Goal: Task Accomplishment & Management: Complete application form

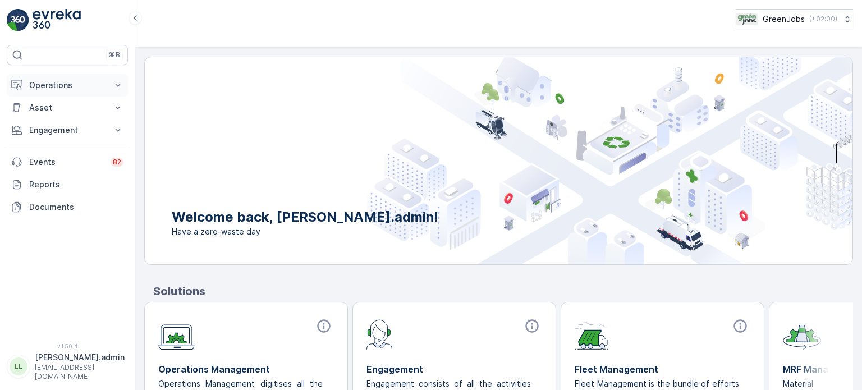
click at [53, 83] on p "Operations" at bounding box center [67, 85] width 76 height 11
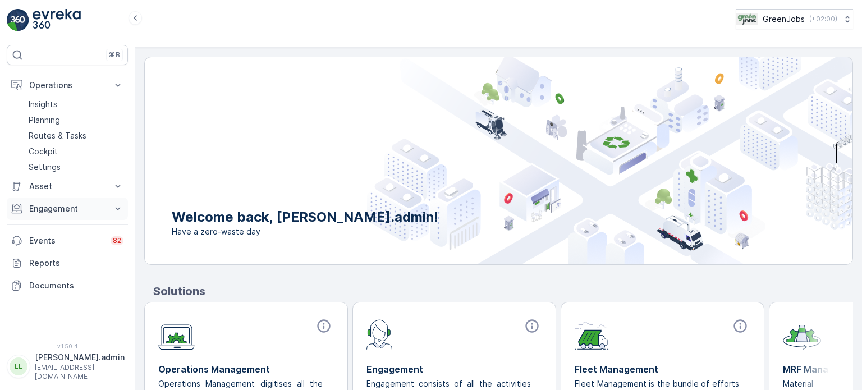
click at [38, 210] on p "Engagement" at bounding box center [67, 208] width 76 height 11
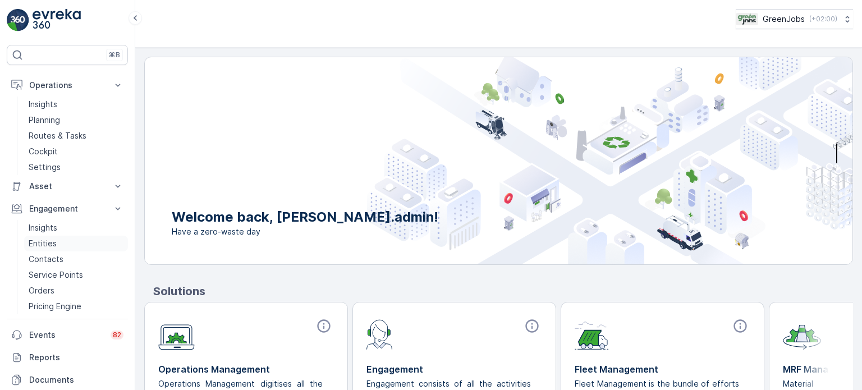
click at [35, 242] on p "Entities" at bounding box center [43, 243] width 28 height 11
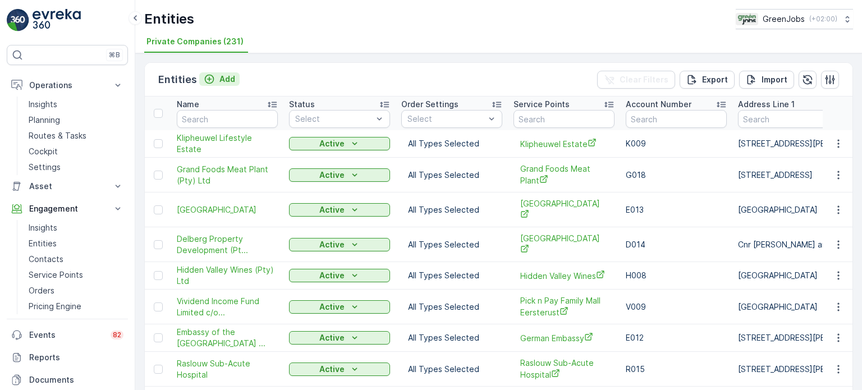
click at [223, 78] on p "Add" at bounding box center [227, 79] width 16 height 11
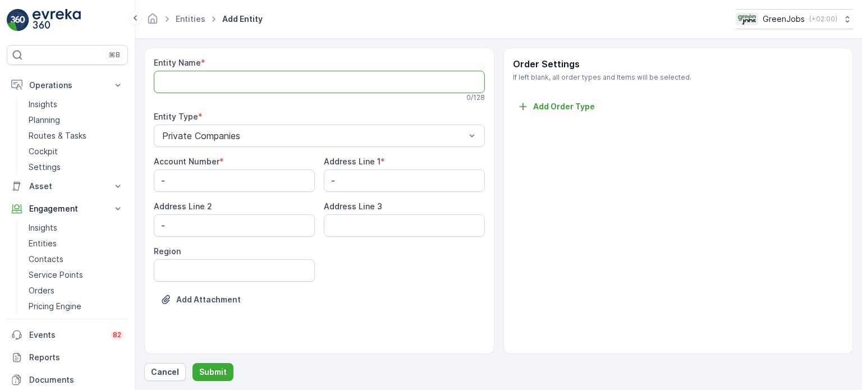
click at [191, 85] on Name "Entity Name" at bounding box center [319, 82] width 331 height 22
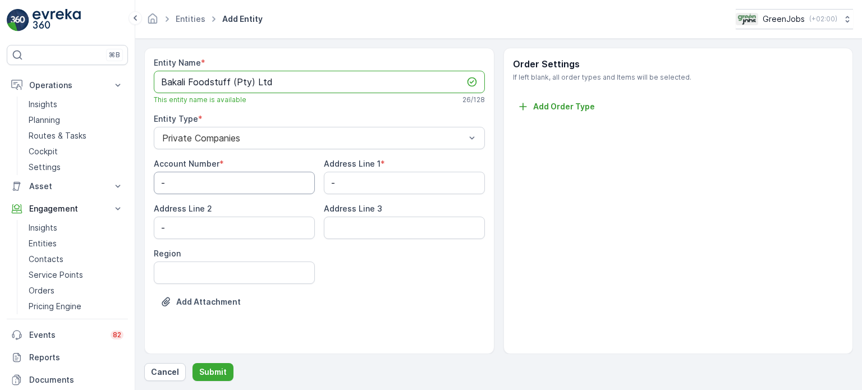
type Name "Bakali Foodstuff (Pty) Ltd"
click at [253, 184] on Number "-" at bounding box center [234, 183] width 161 height 22
type Number "B021"
click at [340, 190] on 1 "-" at bounding box center [404, 183] width 161 height 22
type 1 "u"
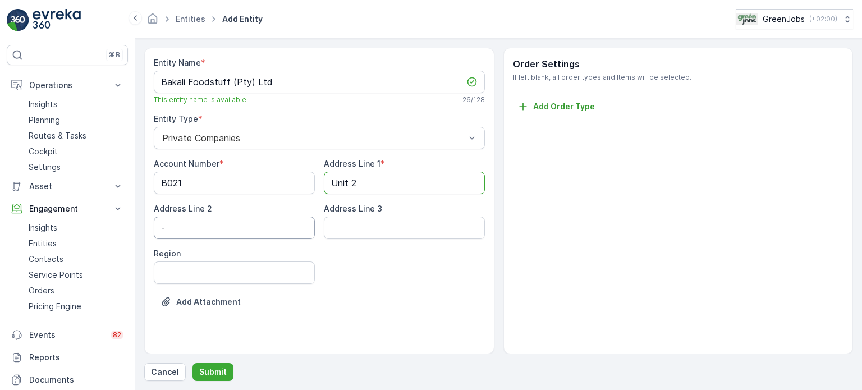
type 1 "Unit 2"
click at [243, 219] on 2 "-" at bounding box center [234, 228] width 161 height 22
type 2 "[STREET_ADDRESS]"
click at [342, 235] on 3 "Address Line 3" at bounding box center [404, 228] width 161 height 22
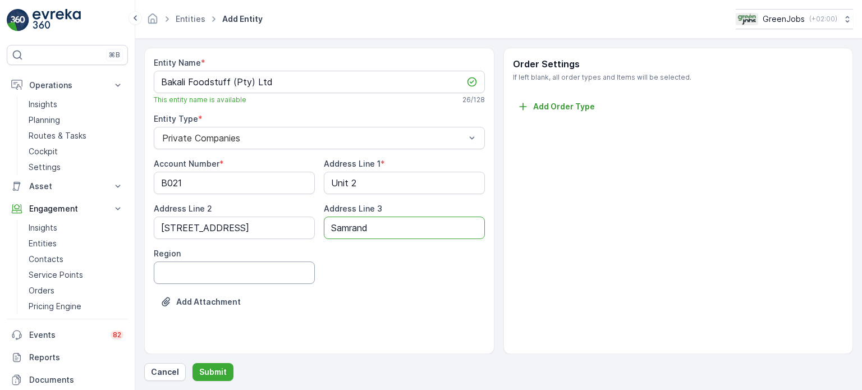
type 3 "Samrand"
click at [266, 273] on input "Region" at bounding box center [234, 273] width 161 height 22
type input "Gauteng"
click at [212, 374] on p "Submit" at bounding box center [213, 372] width 28 height 11
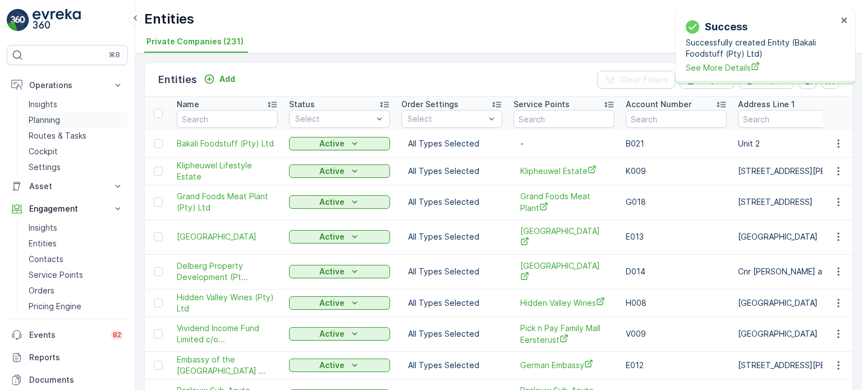
click at [51, 117] on p "Planning" at bounding box center [44, 120] width 31 height 11
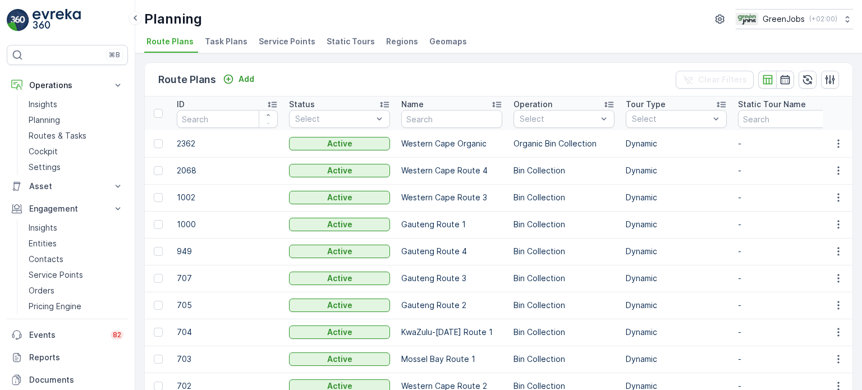
click at [295, 39] on span "Service Points" at bounding box center [287, 41] width 57 height 11
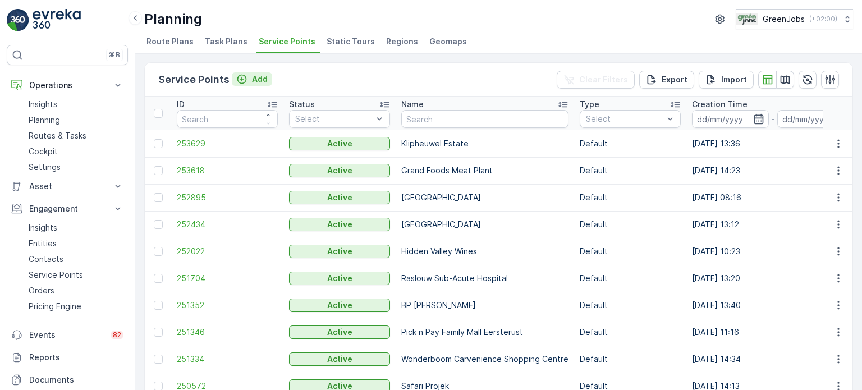
click at [260, 74] on p "Add" at bounding box center [260, 79] width 16 height 11
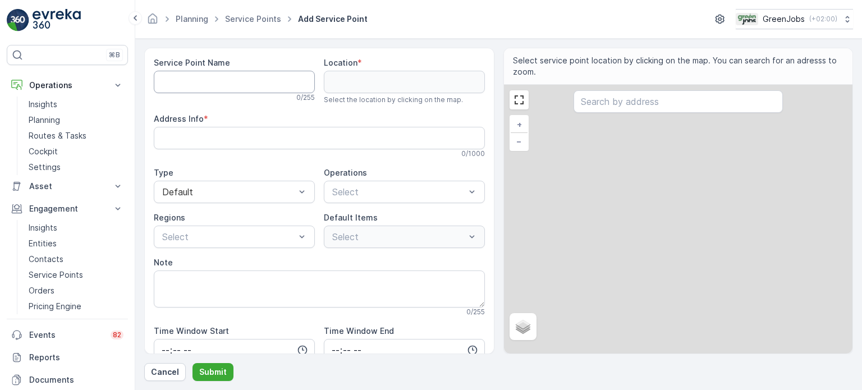
click at [207, 85] on Name "Service Point Name" at bounding box center [234, 82] width 161 height 22
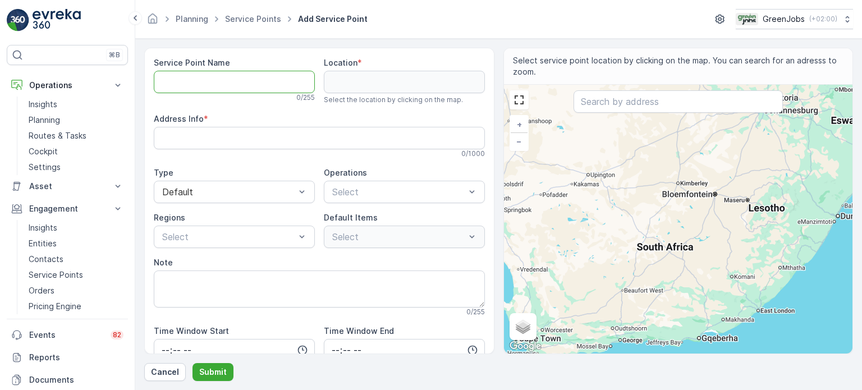
type Name "B"
type Name "Bak"
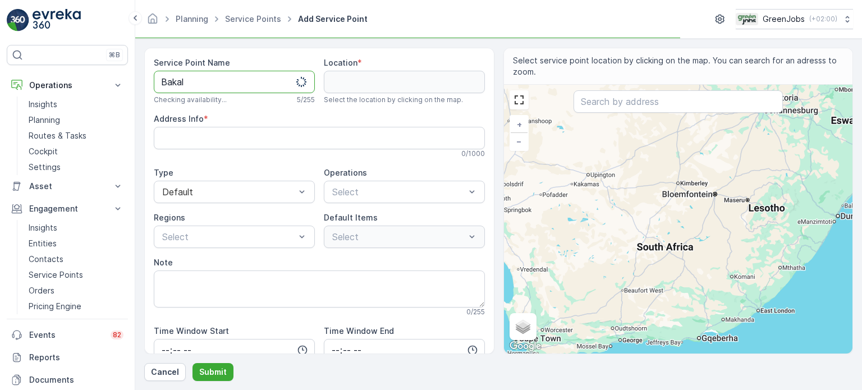
type Name "Bakali"
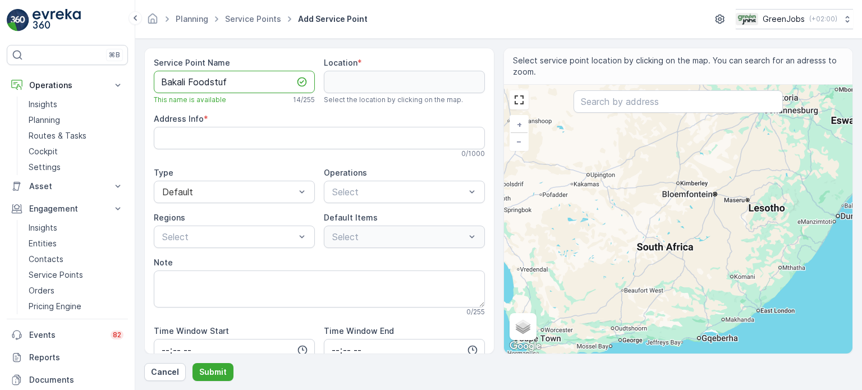
type Name "Bakali Foodstuff"
click at [605, 96] on input "text" at bounding box center [678, 101] width 209 height 22
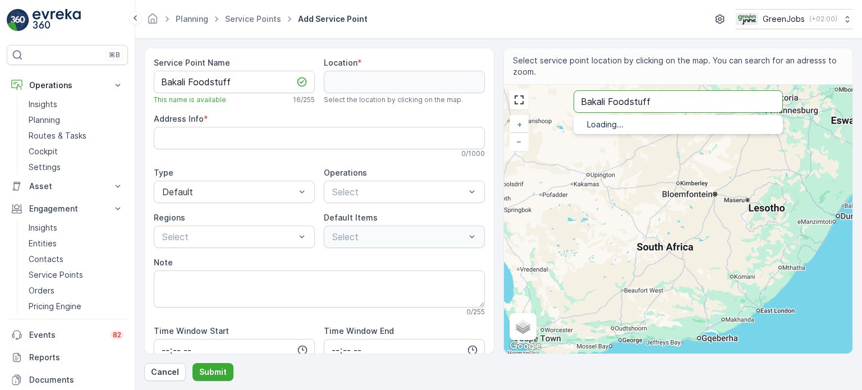
type input "Bakali Foodstuff"
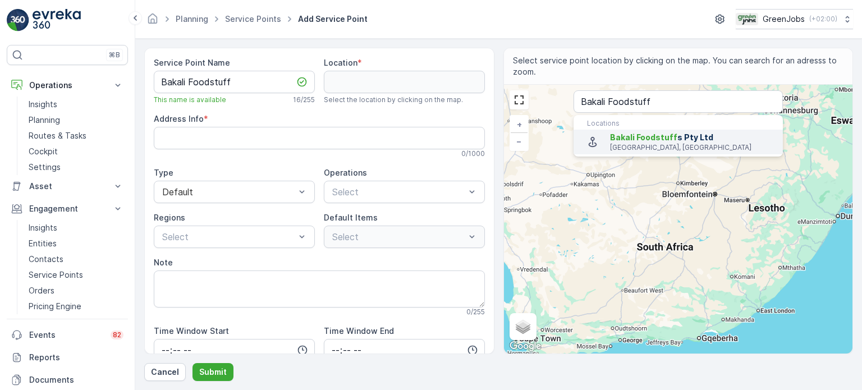
click at [661, 146] on p "[GEOGRAPHIC_DATA], [GEOGRAPHIC_DATA]" at bounding box center [692, 147] width 164 height 9
type input "-25.9216734,28.1430893"
type Info "[STREET_ADDRESS]"
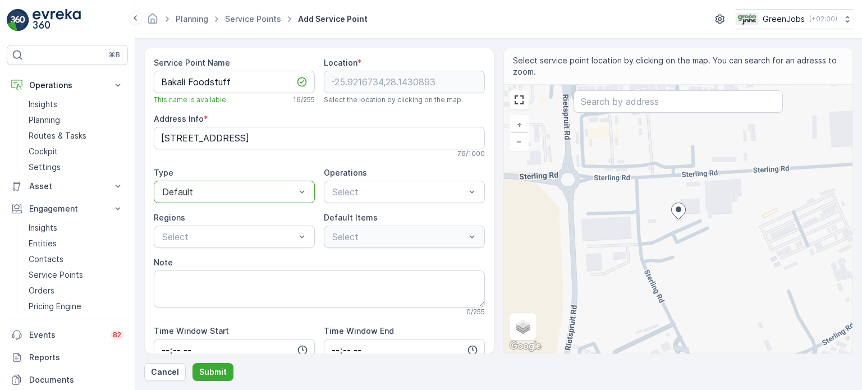
click at [268, 191] on div at bounding box center [228, 192] width 135 height 10
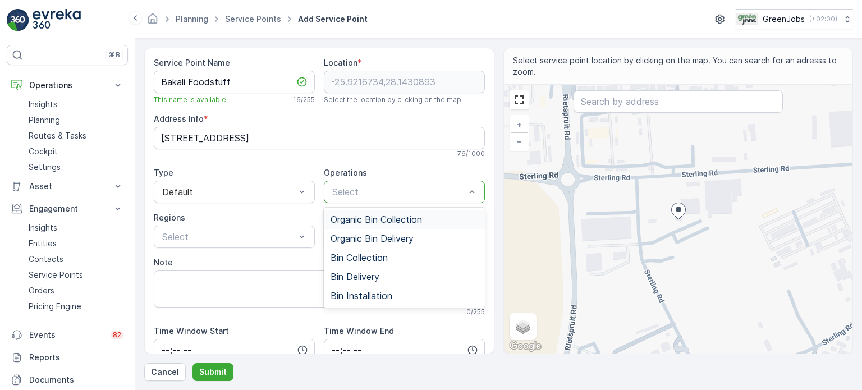
click at [380, 221] on span "Organic Bin Collection" at bounding box center [376, 219] width 91 height 10
click at [375, 241] on span "Organic Bin Delivery" at bounding box center [372, 239] width 83 height 10
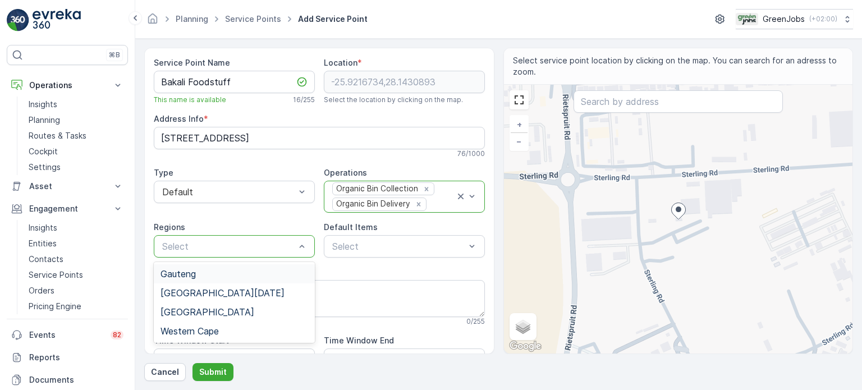
click at [186, 270] on span "Gauteng" at bounding box center [178, 274] width 35 height 10
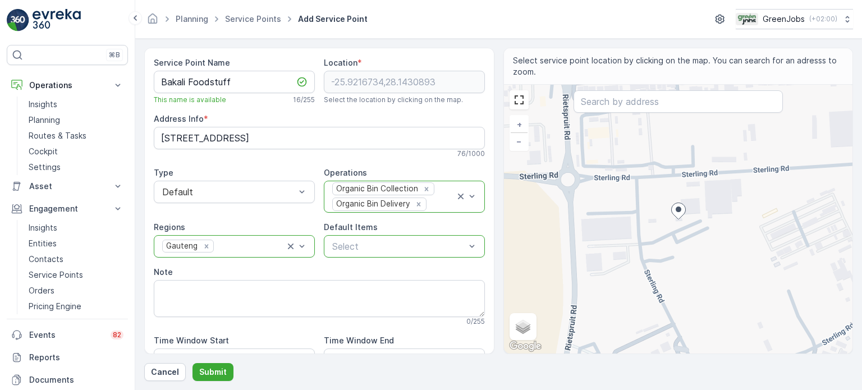
click at [355, 252] on div "Select" at bounding box center [404, 246] width 161 height 22
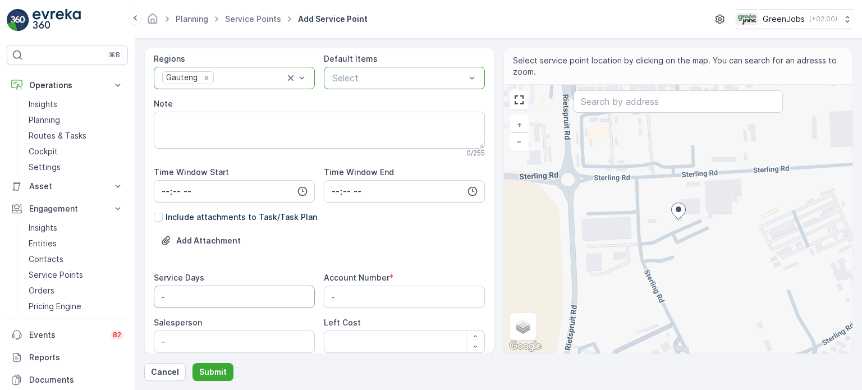
scroll to position [211, 0]
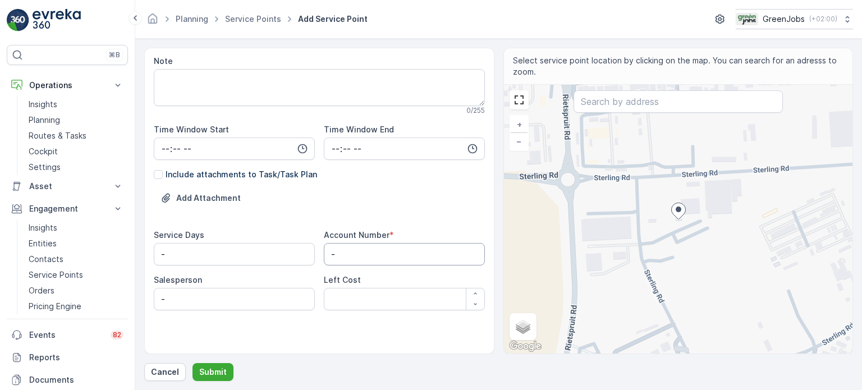
click at [344, 252] on Number "-" at bounding box center [404, 254] width 161 height 22
type Number "B021"
click at [199, 295] on input "-" at bounding box center [234, 299] width 161 height 22
type input "[PERSON_NAME]"
click at [207, 372] on p "Submit" at bounding box center [213, 372] width 28 height 11
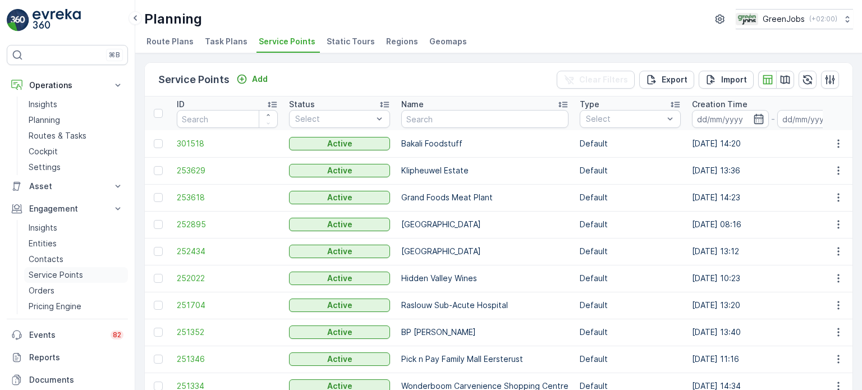
click at [80, 274] on p "Service Points" at bounding box center [56, 274] width 54 height 11
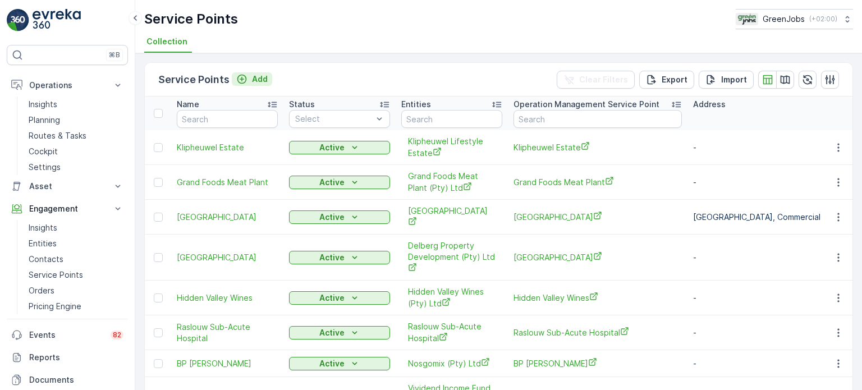
click at [259, 80] on p "Add" at bounding box center [260, 79] width 16 height 11
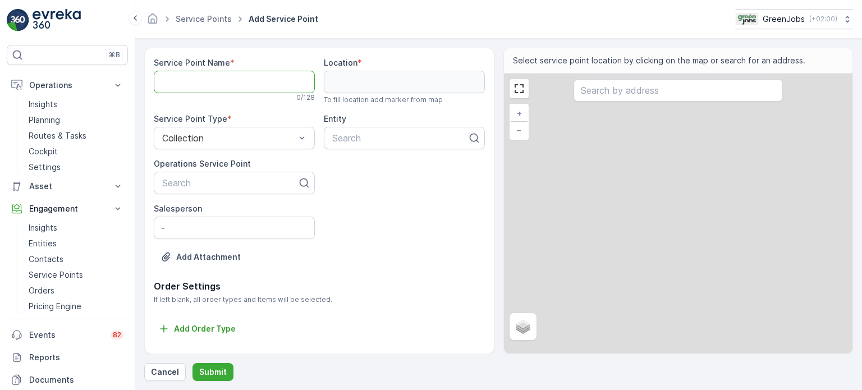
click at [214, 85] on Name "Service Point Name" at bounding box center [234, 82] width 161 height 22
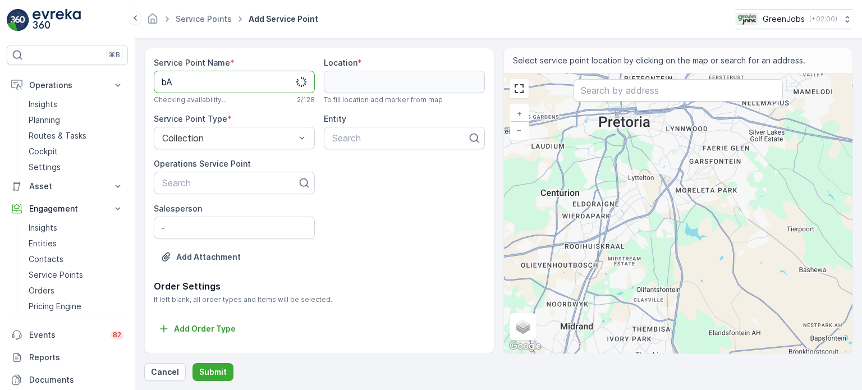
type Name "b"
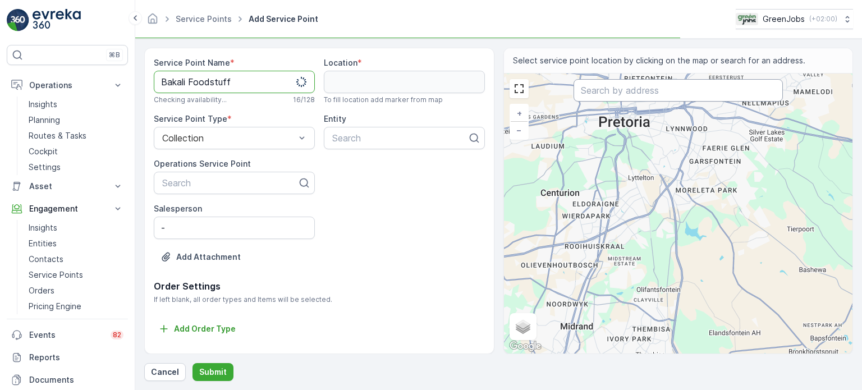
type Name "Bakali Foodstuff"
click at [604, 87] on input "text" at bounding box center [678, 90] width 209 height 22
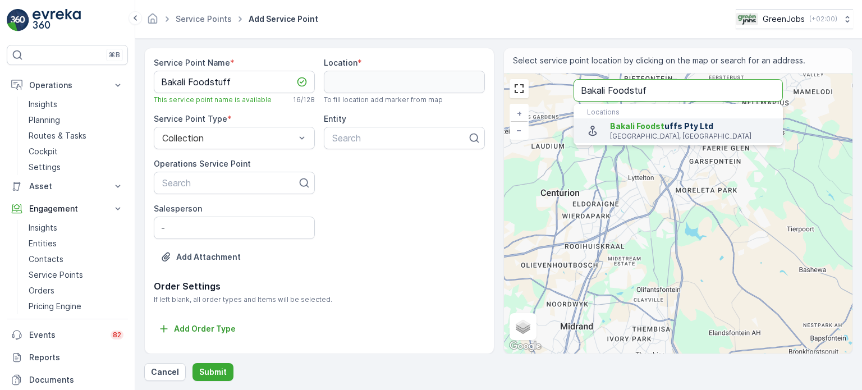
type input "Bakali Foodstuf"
click at [657, 130] on span "Bakali Foodstuf" at bounding box center [641, 126] width 63 height 10
type input "-25.9216734,28.1430893"
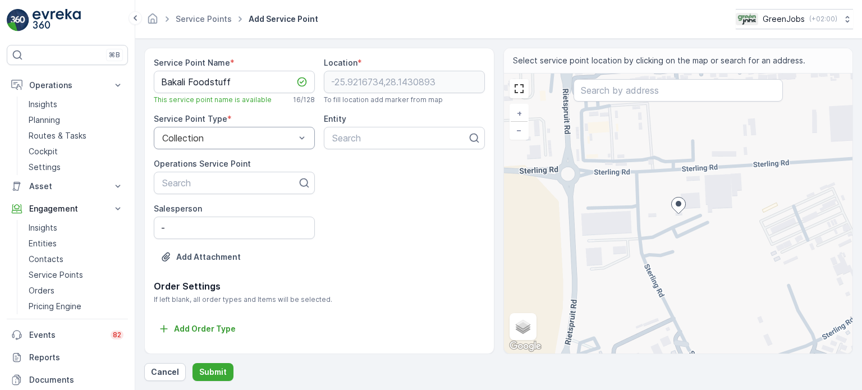
click at [237, 143] on div "Collection" at bounding box center [234, 138] width 161 height 22
type input "bak"
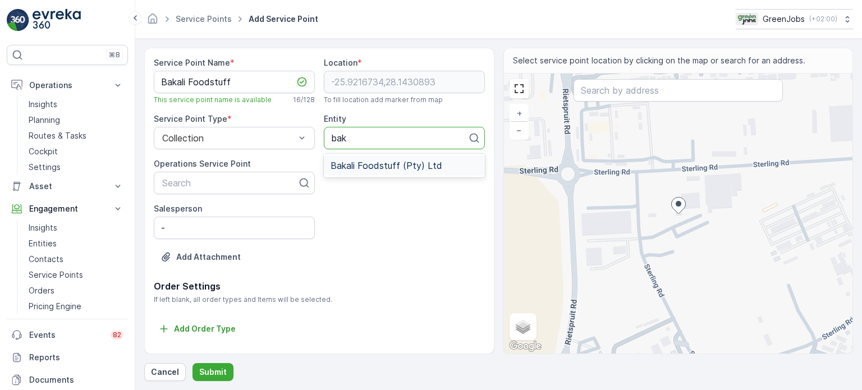
click at [382, 169] on span "Bakali Foodstuff (Pty) Ltd" at bounding box center [387, 166] width 112 height 10
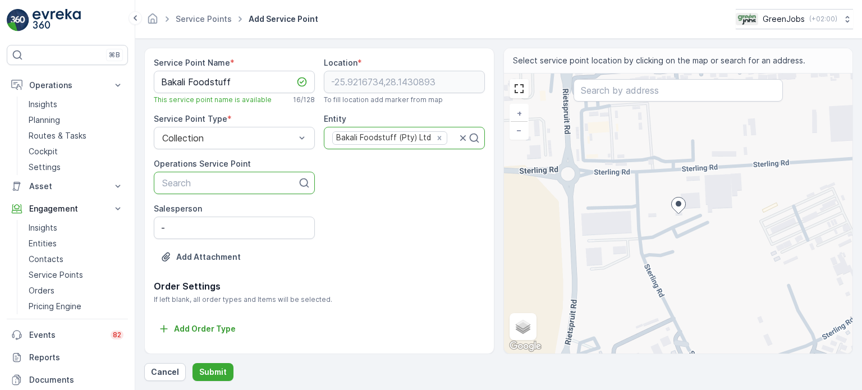
click at [196, 185] on div at bounding box center [230, 183] width 138 height 10
type input "baka"
click at [199, 211] on span "Bakali Foodstuff" at bounding box center [196, 210] width 70 height 10
click at [187, 228] on input "-" at bounding box center [234, 228] width 161 height 22
type input "[PERSON_NAME]"
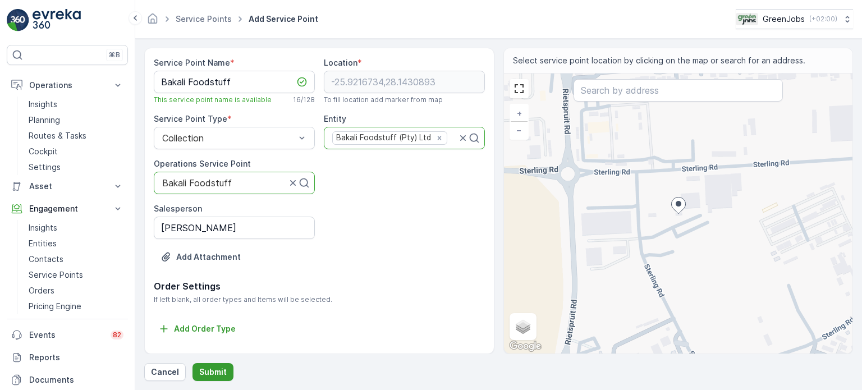
click at [216, 372] on p "Submit" at bounding box center [213, 372] width 28 height 11
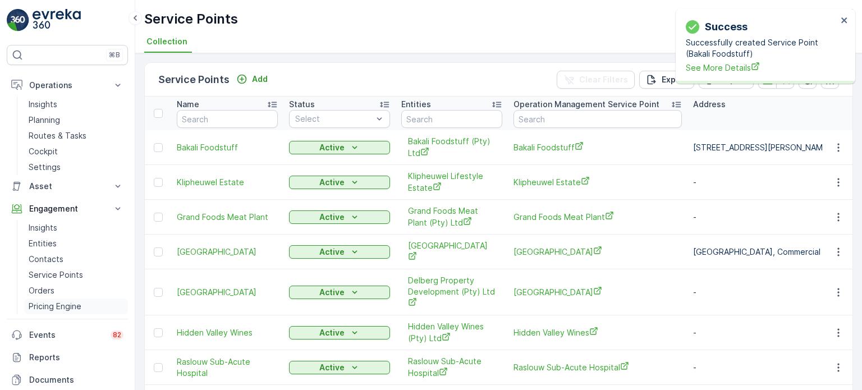
click at [75, 305] on p "Pricing Engine" at bounding box center [55, 306] width 53 height 11
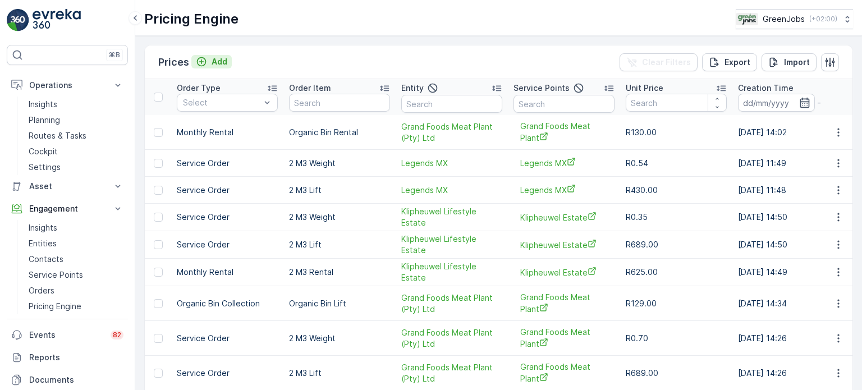
click at [219, 63] on p "Add" at bounding box center [220, 61] width 16 height 11
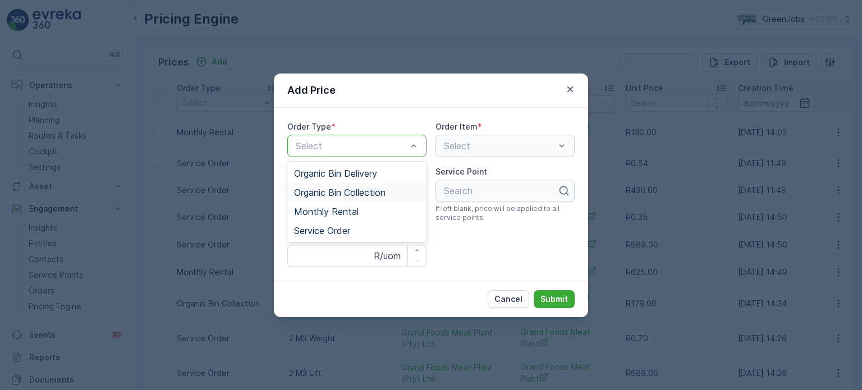
click at [365, 191] on span "Organic Bin Collection" at bounding box center [339, 192] width 91 height 10
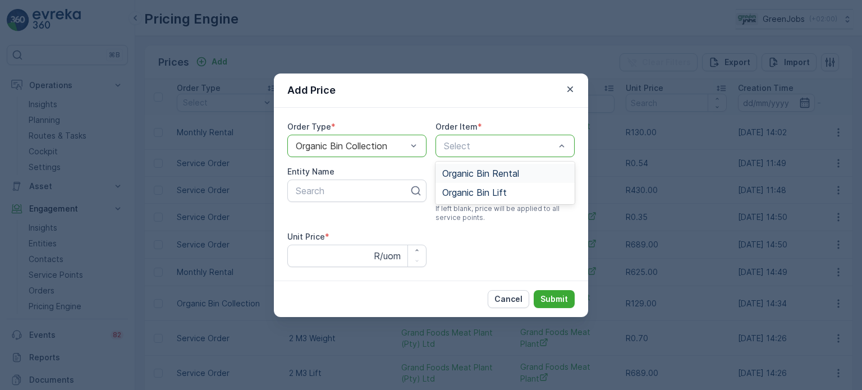
click at [482, 172] on span "Organic Bin Rental" at bounding box center [480, 173] width 77 height 10
click at [306, 193] on div at bounding box center [353, 191] width 116 height 10
type input "bak"
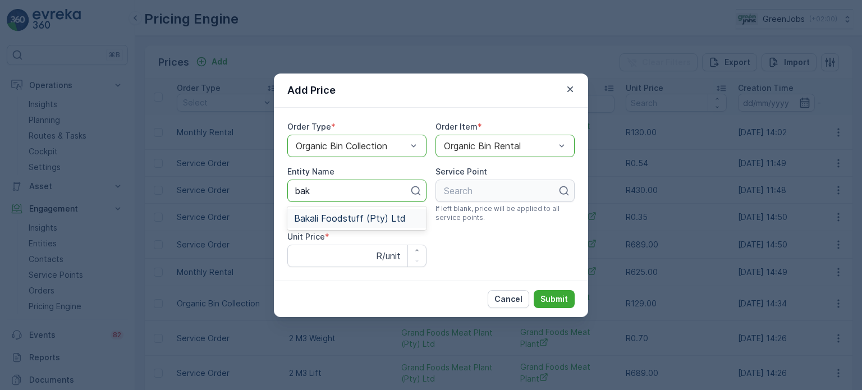
click at [332, 217] on span "Bakali Foodstuff (Pty) Ltd" at bounding box center [350, 218] width 112 height 10
click at [484, 194] on div at bounding box center [501, 191] width 116 height 10
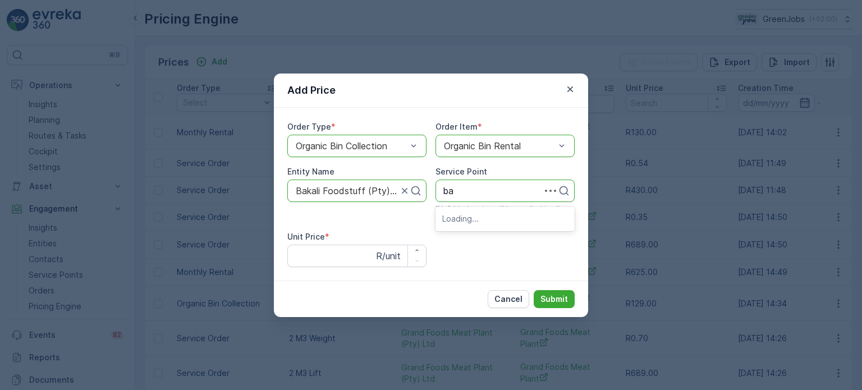
type input "bak"
click at [465, 219] on span "Bakali Foodstuff" at bounding box center [477, 218] width 70 height 10
click at [315, 258] on Price "Unit Price" at bounding box center [356, 256] width 139 height 22
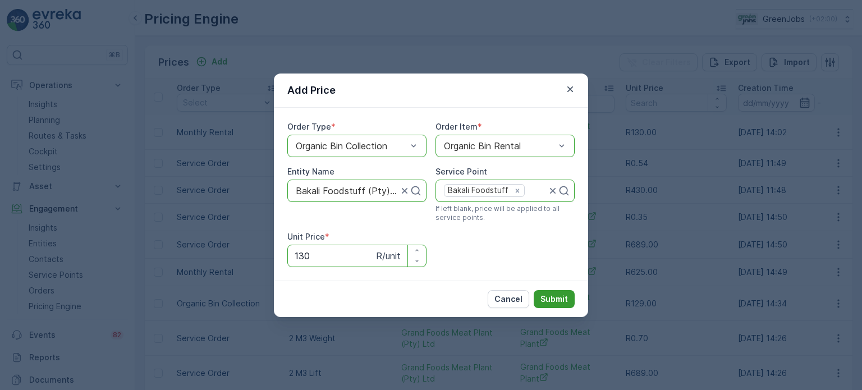
type Price "130"
click at [570, 298] on button "Submit" at bounding box center [554, 299] width 41 height 18
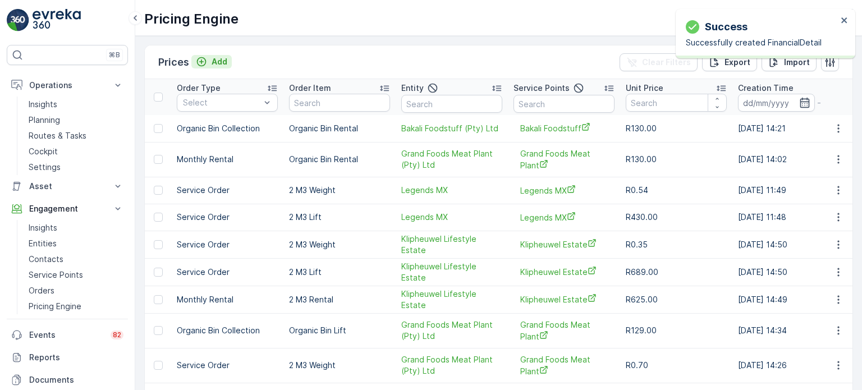
click at [225, 61] on p "Add" at bounding box center [220, 61] width 16 height 11
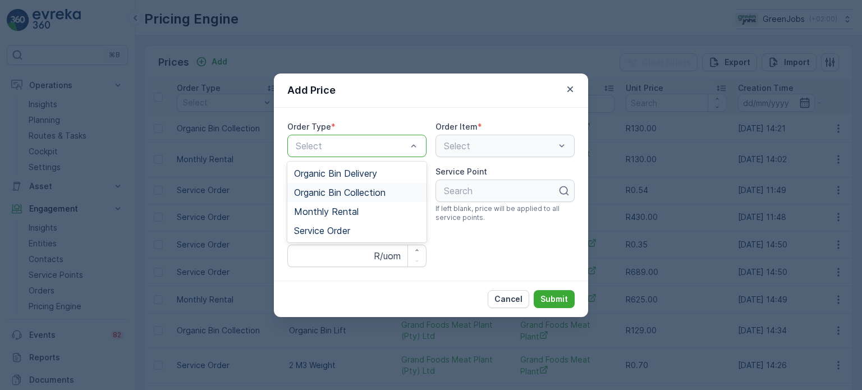
click at [337, 193] on span "Organic Bin Collection" at bounding box center [339, 192] width 91 height 10
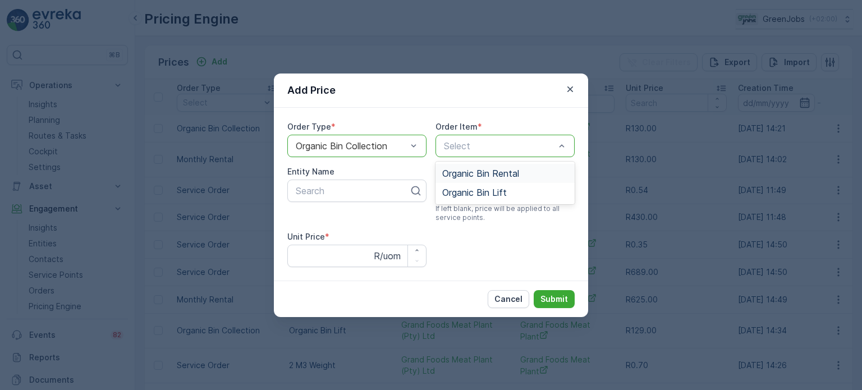
click at [467, 154] on div "Select" at bounding box center [505, 146] width 139 height 22
click at [476, 190] on span "Organic Bin Lift" at bounding box center [474, 192] width 65 height 10
click at [305, 194] on div at bounding box center [353, 191] width 116 height 10
type input "bak"
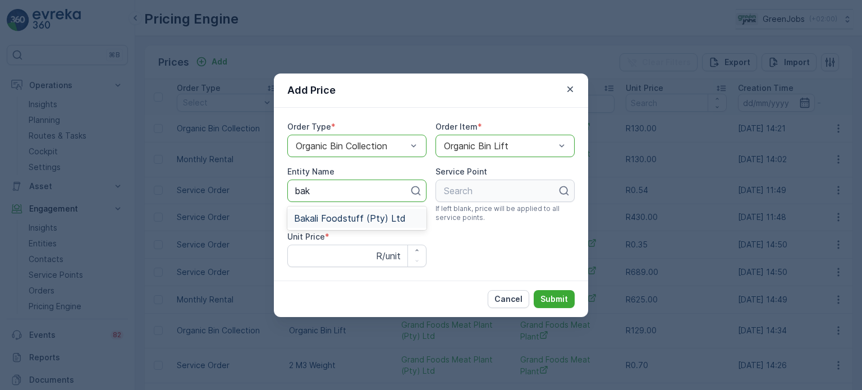
click at [326, 223] on div "Bakali Foodstuff (Pty) Ltd" at bounding box center [356, 218] width 139 height 19
click at [464, 186] on div at bounding box center [501, 191] width 116 height 10
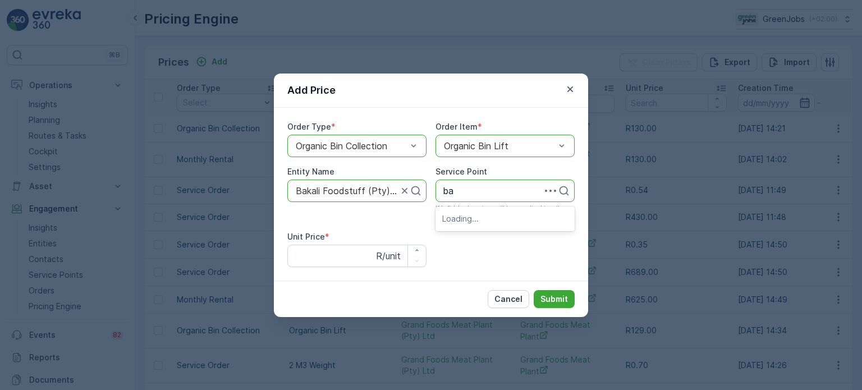
type input "bak"
click at [467, 220] on span "Bakali Foodstuff" at bounding box center [477, 218] width 70 height 10
click at [319, 263] on Price "Unit Price" at bounding box center [356, 256] width 139 height 22
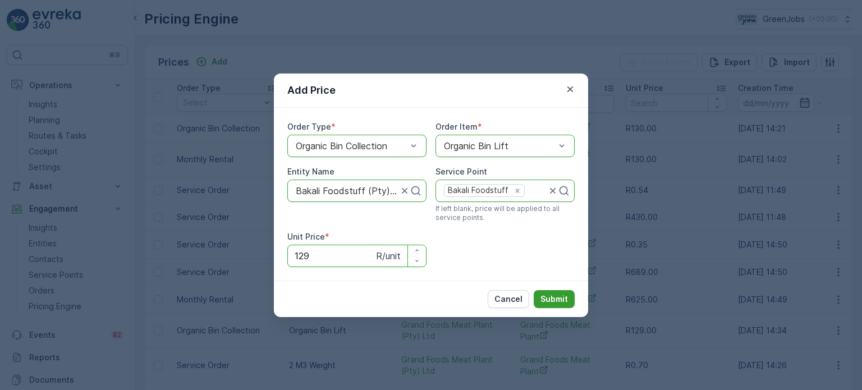
type Price "129"
click at [550, 299] on p "Submit" at bounding box center [555, 299] width 28 height 11
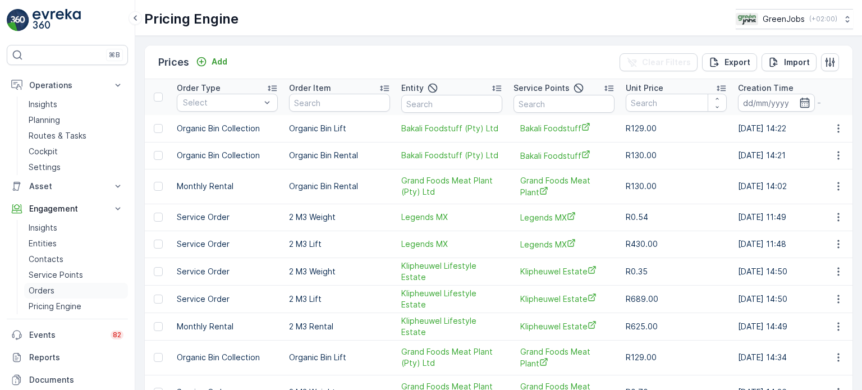
click at [47, 289] on p "Orders" at bounding box center [42, 290] width 26 height 11
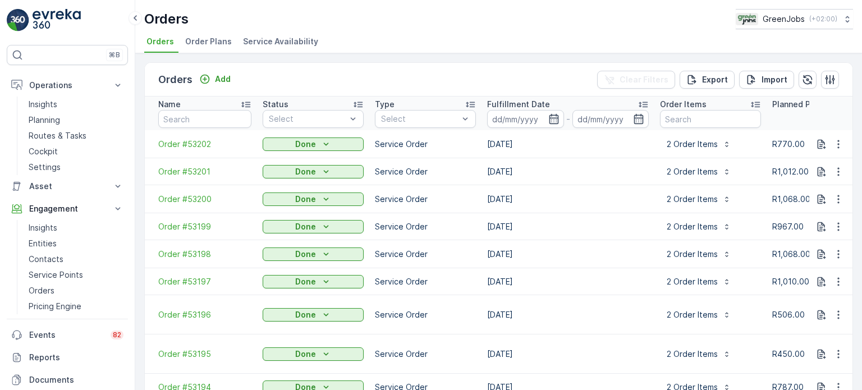
click at [218, 40] on span "Order Plans" at bounding box center [208, 41] width 47 height 11
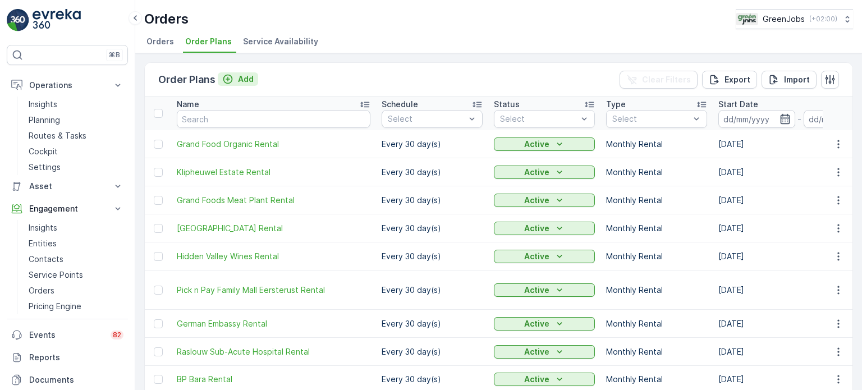
click at [250, 78] on p "Add" at bounding box center [246, 79] width 16 height 11
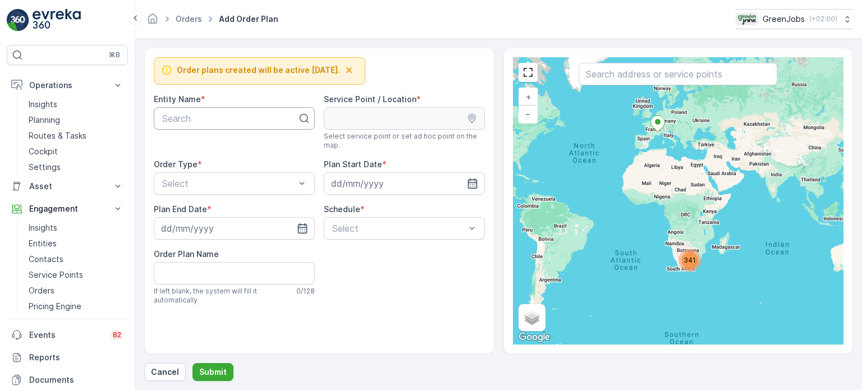
click at [220, 123] on div at bounding box center [230, 118] width 138 height 10
type input "Bakali"
click at [222, 144] on span "Bakali Foodstuff (Pty) Ltd" at bounding box center [217, 146] width 112 height 10
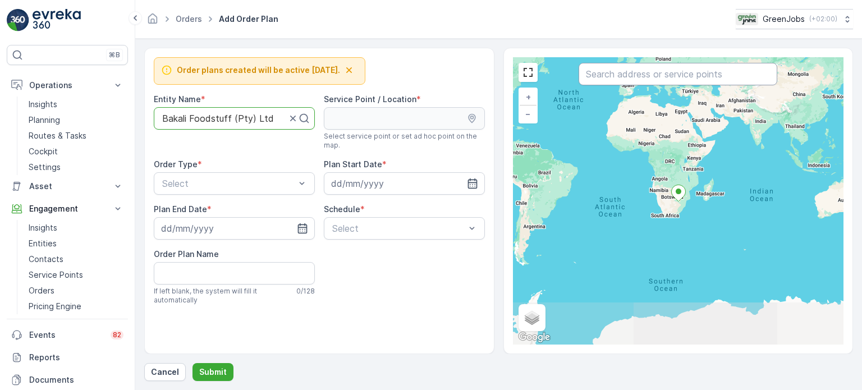
click at [638, 72] on input "text" at bounding box center [678, 74] width 199 height 22
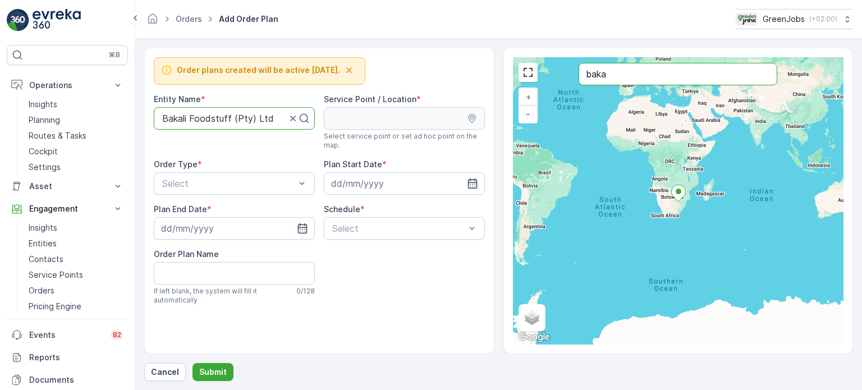
type input "baka"
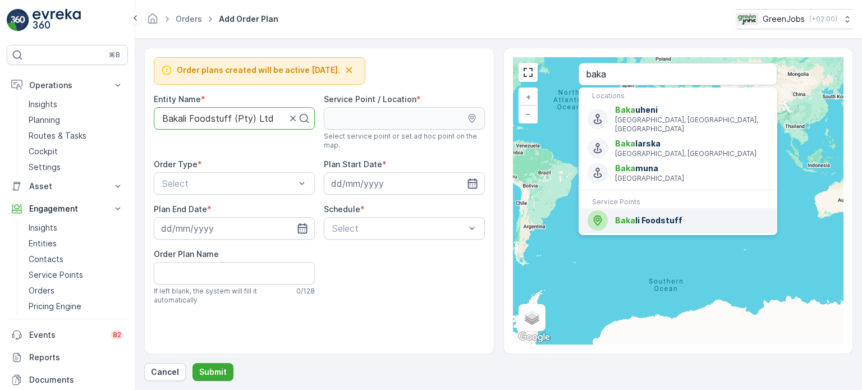
click at [657, 215] on span "Baka li Foodstuff" at bounding box center [691, 220] width 153 height 11
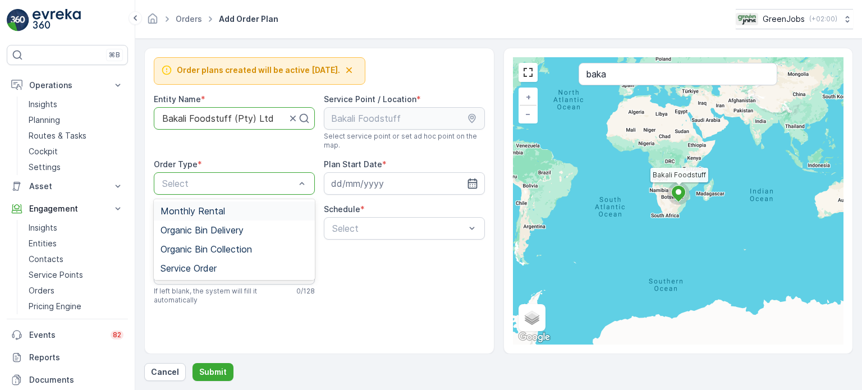
click at [204, 211] on span "Monthly Rental" at bounding box center [193, 211] width 65 height 10
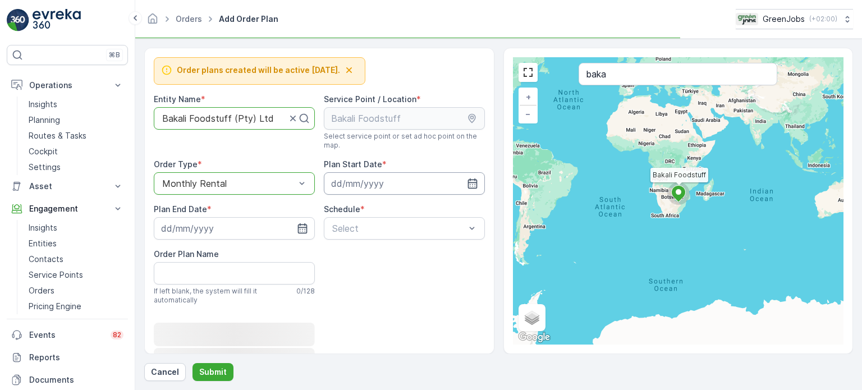
click at [372, 184] on input at bounding box center [404, 183] width 161 height 22
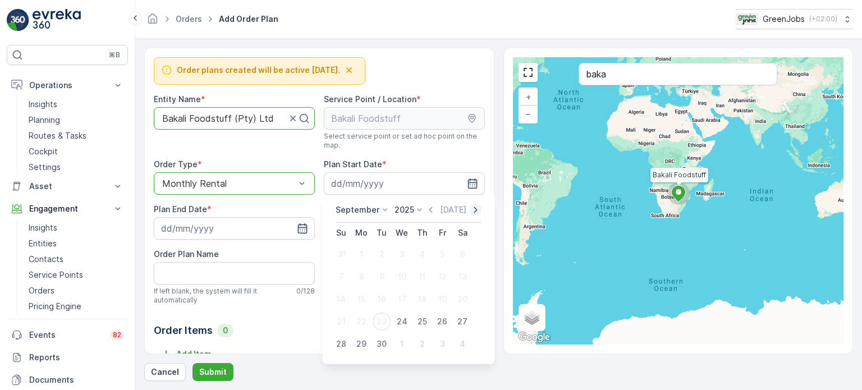
click at [470, 209] on icon "button" at bounding box center [475, 209] width 11 height 11
click at [441, 277] on div "10" at bounding box center [442, 277] width 18 height 18
type input "[DATE]"
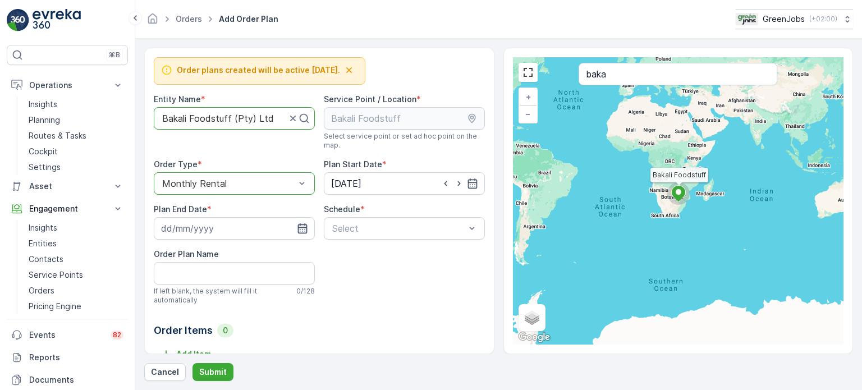
click at [299, 231] on icon "button" at bounding box center [302, 228] width 11 height 11
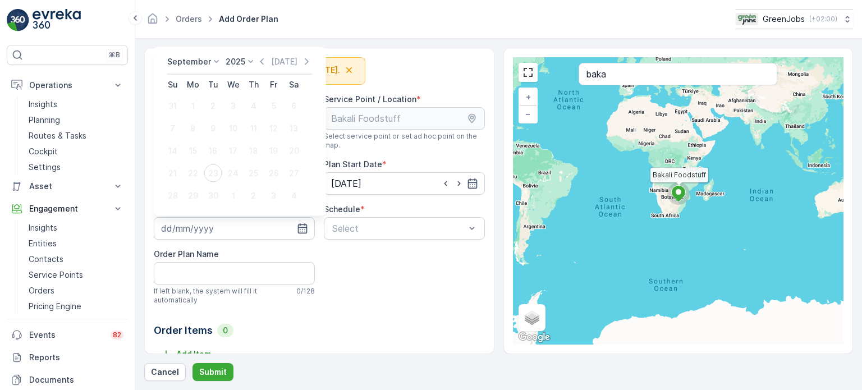
click at [245, 61] on icon at bounding box center [250, 61] width 11 height 11
click at [242, 146] on span "2029" at bounding box center [241, 151] width 19 height 11
click at [211, 38] on icon at bounding box center [216, 39] width 11 height 11
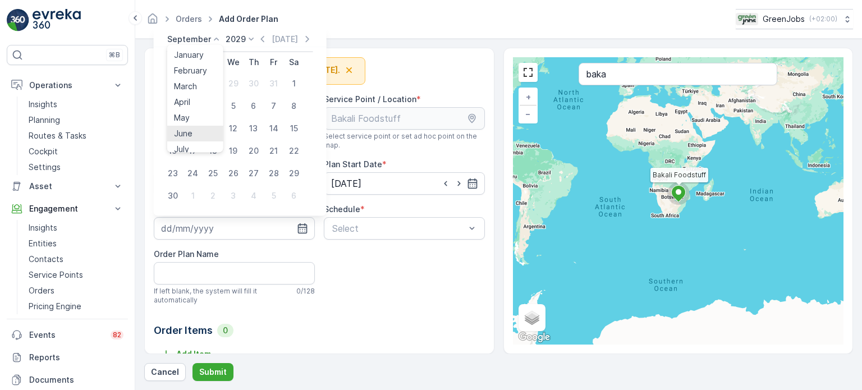
scroll to position [56, 0]
click at [192, 136] on span "October" at bounding box center [190, 140] width 32 height 11
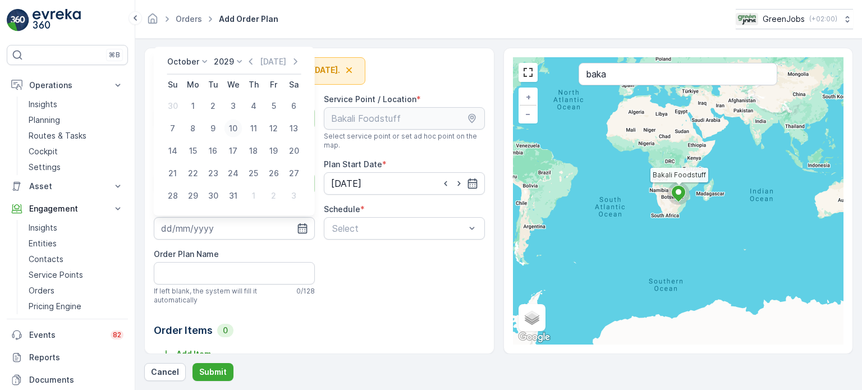
click at [233, 126] on div "10" at bounding box center [234, 129] width 18 height 18
type input "[DATE]"
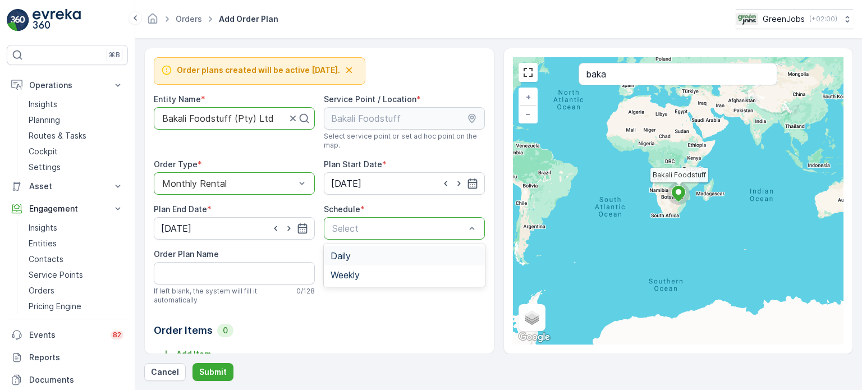
click at [341, 255] on span "Daily" at bounding box center [341, 256] width 20 height 10
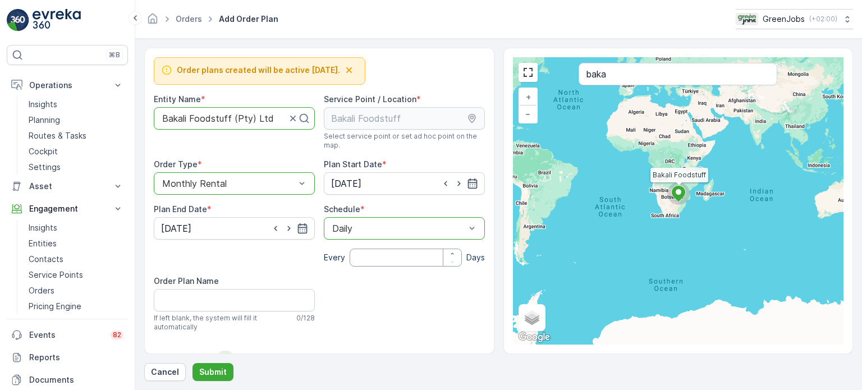
click at [355, 255] on input "number" at bounding box center [406, 258] width 112 height 18
type input "30"
click at [271, 294] on Name "Order Plan Name" at bounding box center [234, 300] width 161 height 22
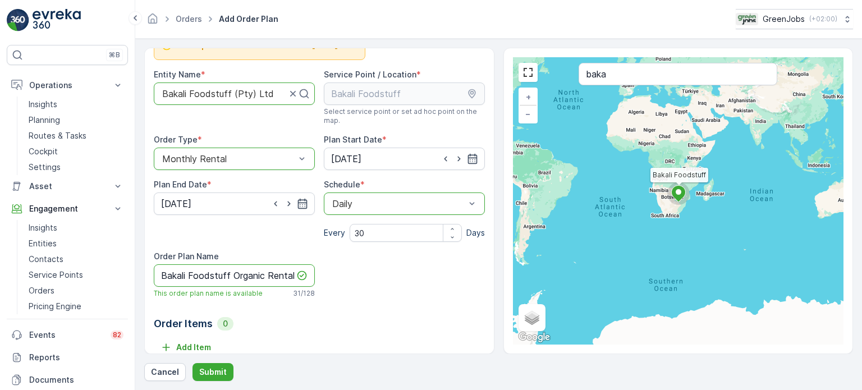
scroll to position [36, 0]
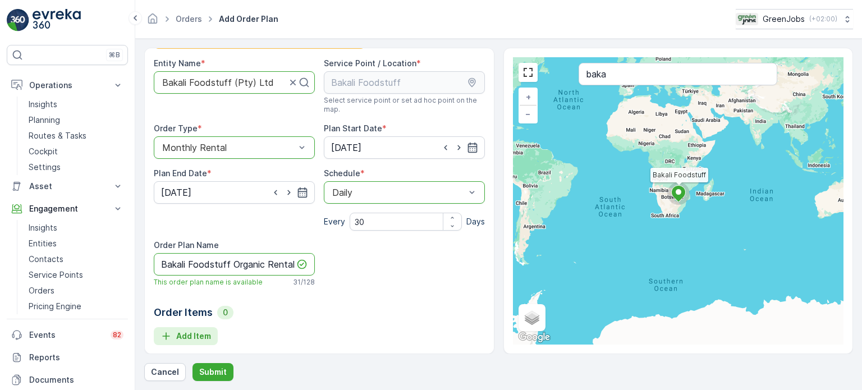
type Name "Bakali Foodstuff Organic Rental"
click at [189, 333] on p "Add Item" at bounding box center [193, 336] width 35 height 11
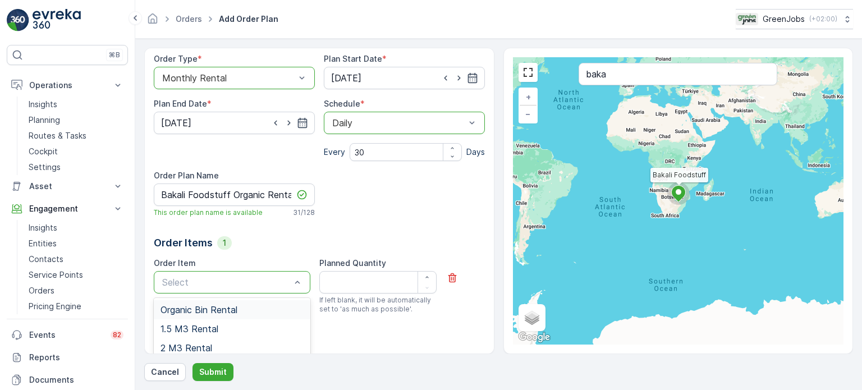
scroll to position [168, 0]
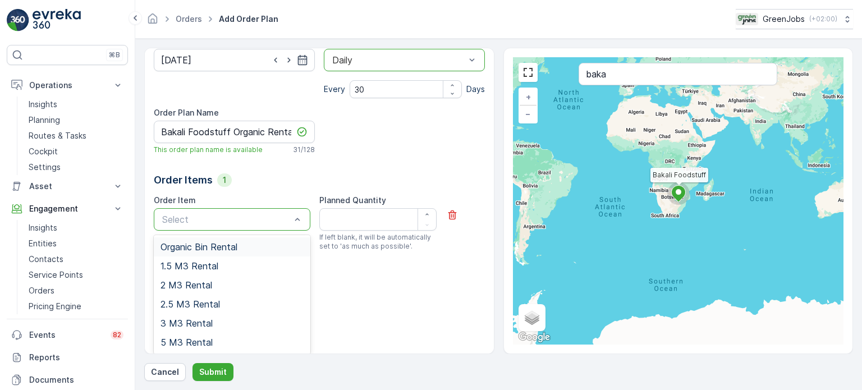
click at [225, 247] on span "Organic Bin Rental" at bounding box center [199, 247] width 77 height 10
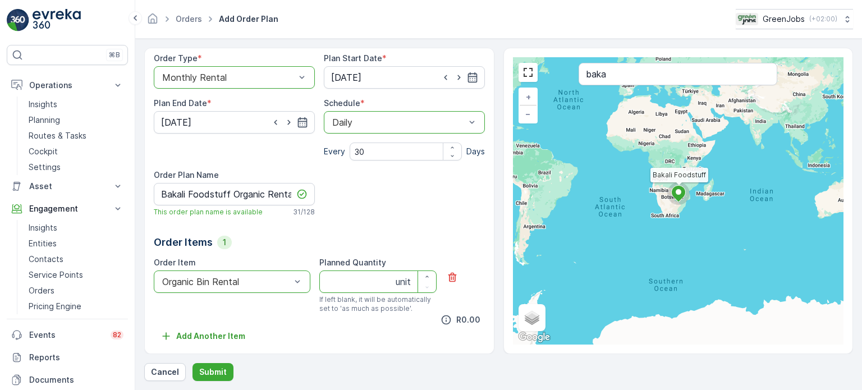
click at [346, 278] on Quantity "Planned Quantity" at bounding box center [377, 282] width 117 height 22
type Quantity "3"
click at [166, 369] on p "Cancel" at bounding box center [165, 372] width 28 height 11
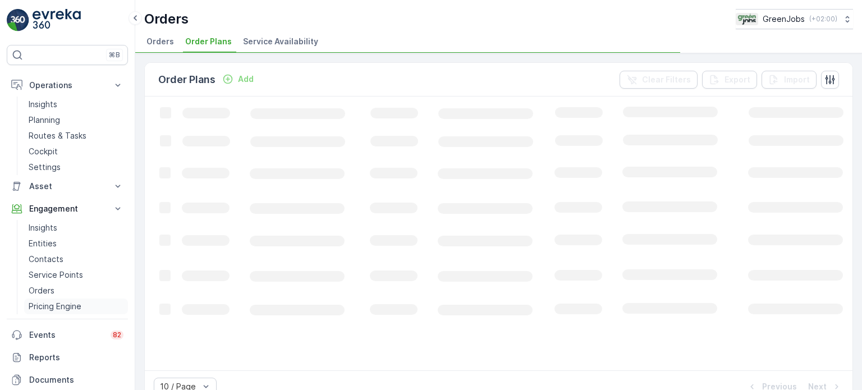
click at [60, 303] on p "Pricing Engine" at bounding box center [55, 306] width 53 height 11
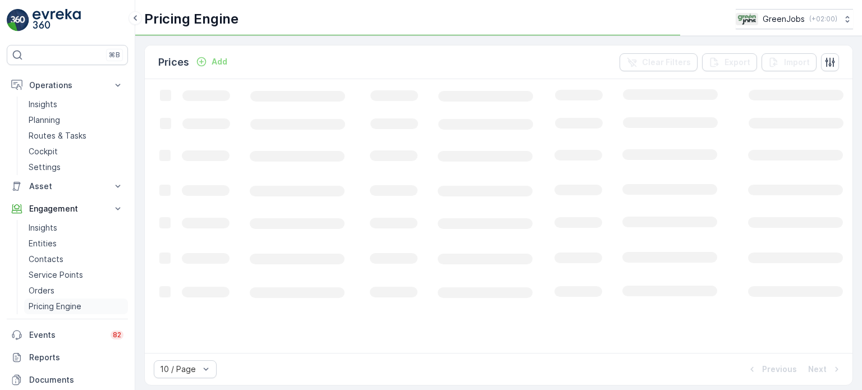
click at [68, 303] on p "Pricing Engine" at bounding box center [55, 306] width 53 height 11
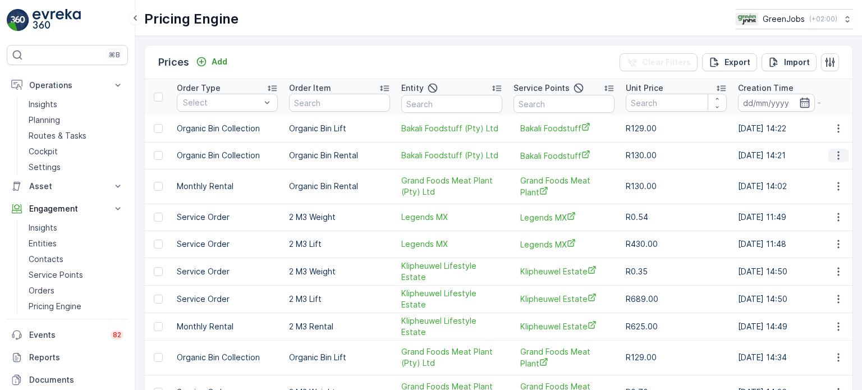
click at [833, 159] on icon "button" at bounding box center [838, 155] width 11 height 11
click at [830, 205] on span "Delete Price" at bounding box center [831, 208] width 47 height 11
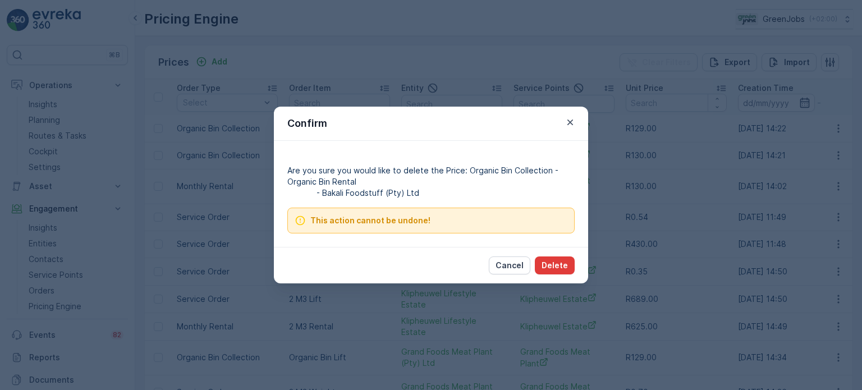
click at [560, 267] on p "Delete" at bounding box center [555, 265] width 26 height 11
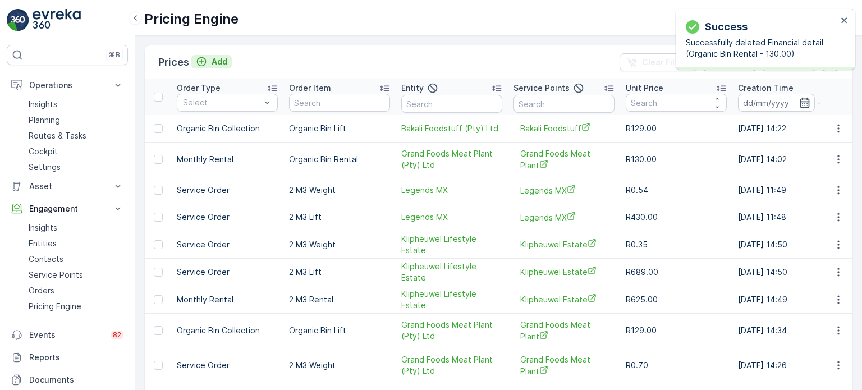
click at [221, 60] on p "Add" at bounding box center [220, 61] width 16 height 11
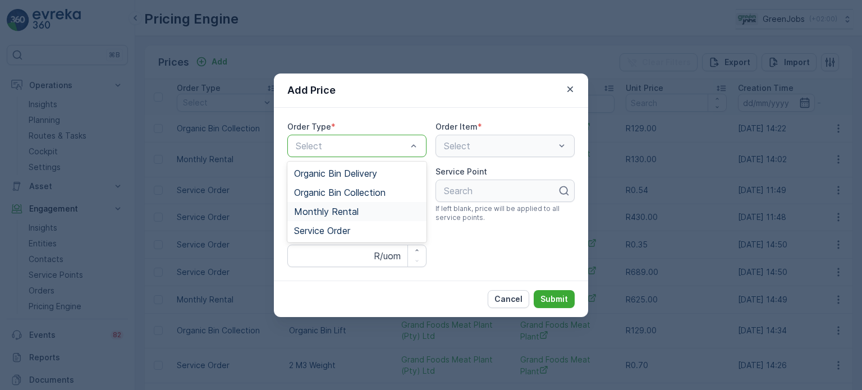
click at [345, 208] on span "Monthly Rental" at bounding box center [326, 212] width 65 height 10
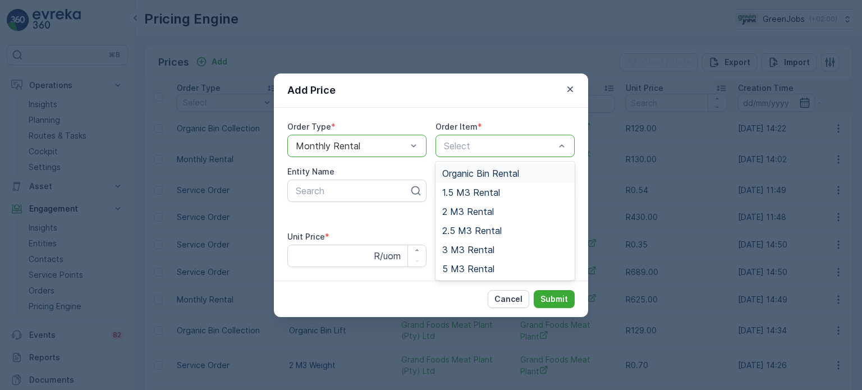
click at [478, 172] on span "Organic Bin Rental" at bounding box center [480, 173] width 77 height 10
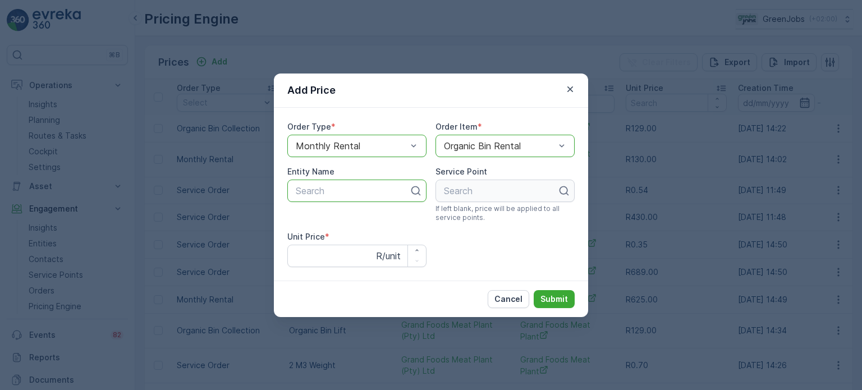
click at [314, 190] on div at bounding box center [353, 191] width 116 height 10
type input "e"
type input "ba"
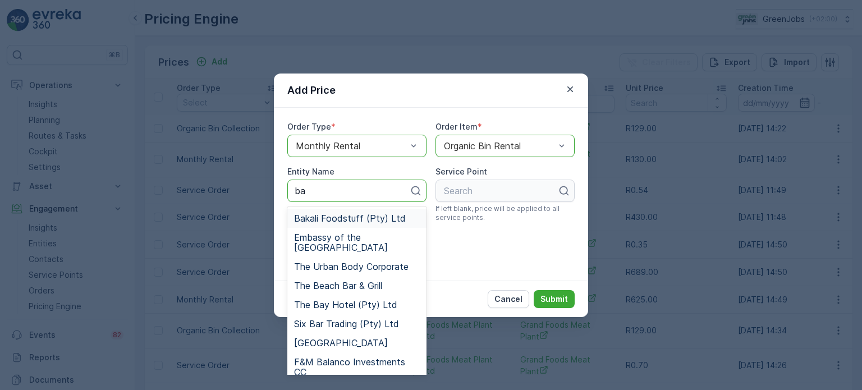
click at [328, 222] on span "Bakali Foodstuff (Pty) Ltd" at bounding box center [350, 218] width 112 height 10
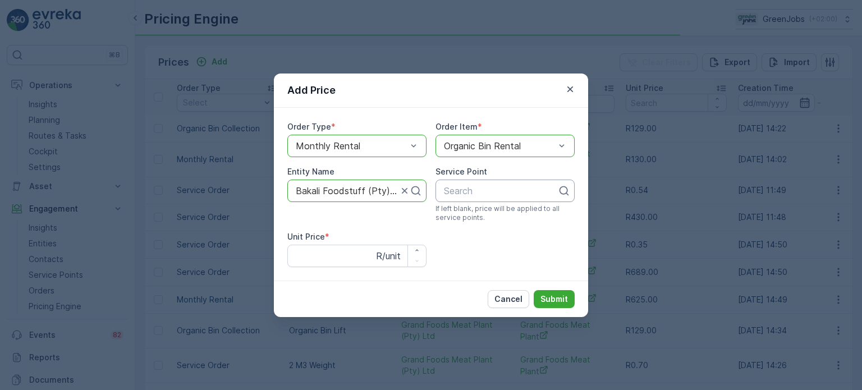
click at [470, 194] on div at bounding box center [501, 191] width 116 height 10
type input "baka"
click at [454, 222] on span "Bakali Foodstuff" at bounding box center [477, 218] width 70 height 10
click at [327, 255] on Price "Unit Price" at bounding box center [356, 256] width 139 height 22
type Price "130"
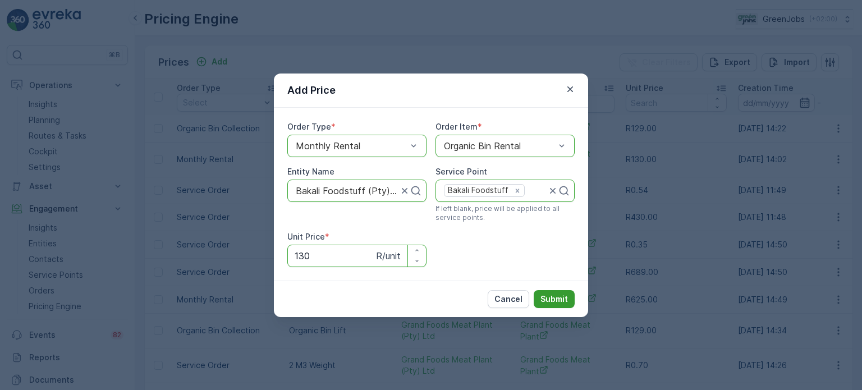
click at [561, 296] on p "Submit" at bounding box center [555, 299] width 28 height 11
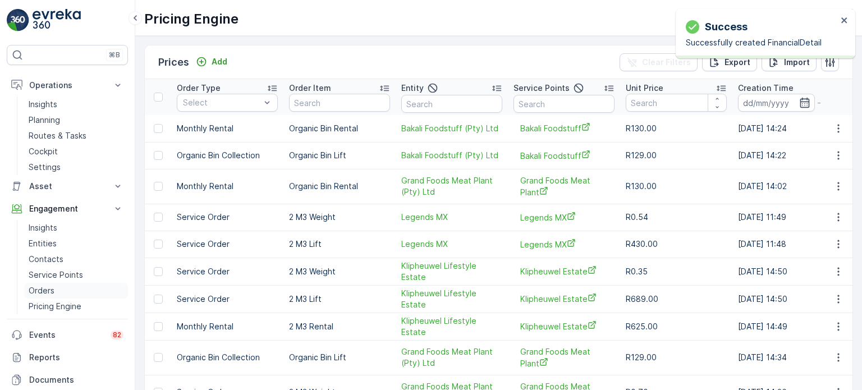
click at [51, 291] on p "Orders" at bounding box center [42, 290] width 26 height 11
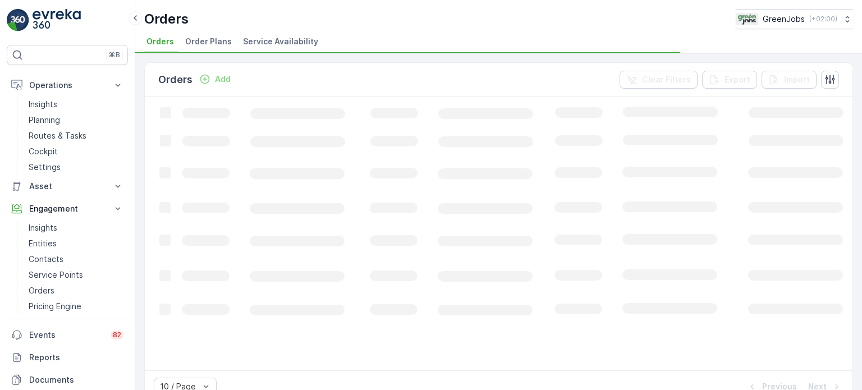
click at [208, 39] on span "Order Plans" at bounding box center [208, 41] width 47 height 11
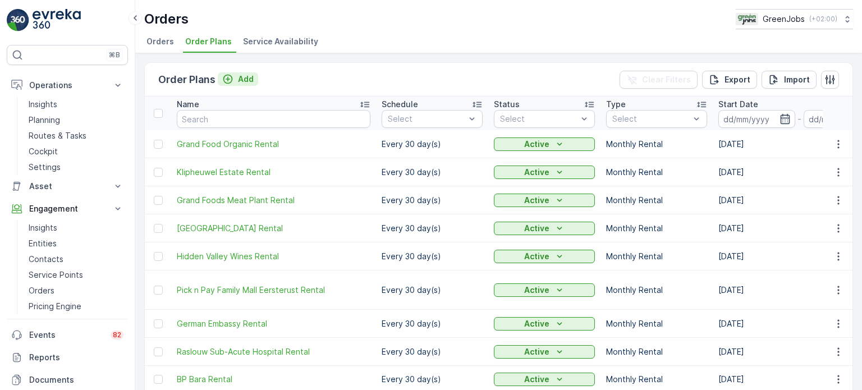
click at [246, 81] on p "Add" at bounding box center [246, 79] width 16 height 11
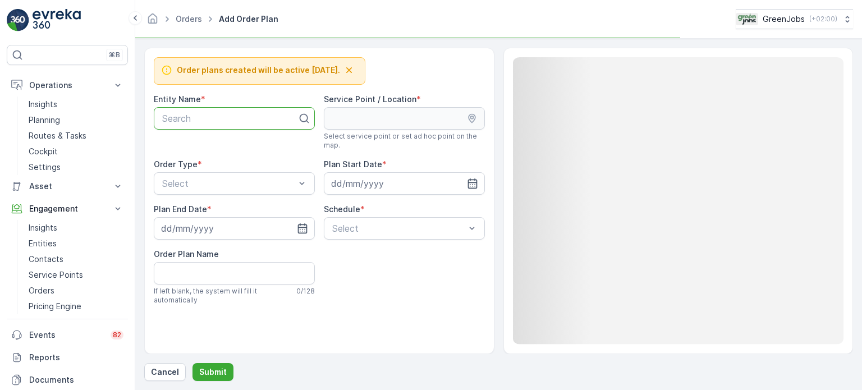
click at [199, 118] on div at bounding box center [230, 118] width 138 height 10
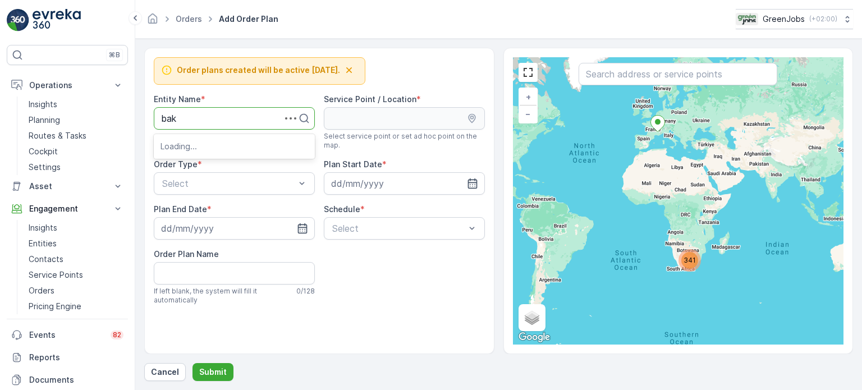
type input "baka"
click at [195, 146] on span "Bakali Foodstuff (Pty) Ltd" at bounding box center [217, 146] width 112 height 10
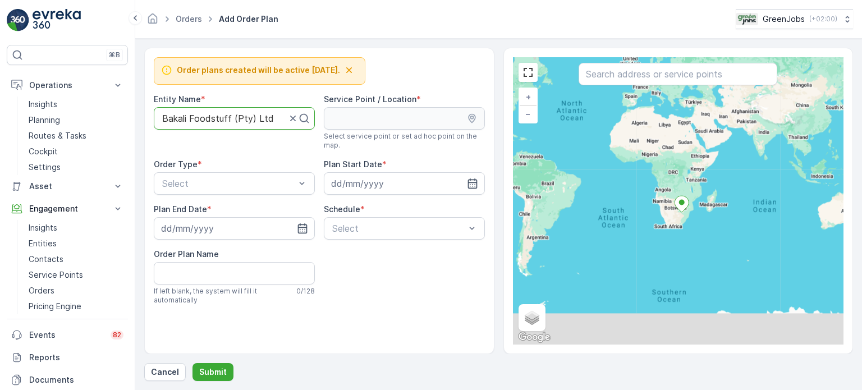
click at [655, 89] on div "+ − Satellite Roadmap Terrain Hybrid Leaflet Keyboard shortcuts Map Data Map da…" at bounding box center [678, 200] width 331 height 287
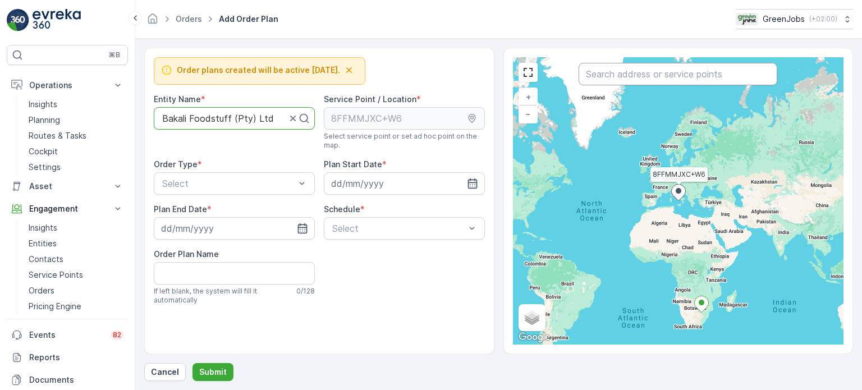
click at [652, 77] on input "text" at bounding box center [678, 74] width 199 height 22
type input "baka"
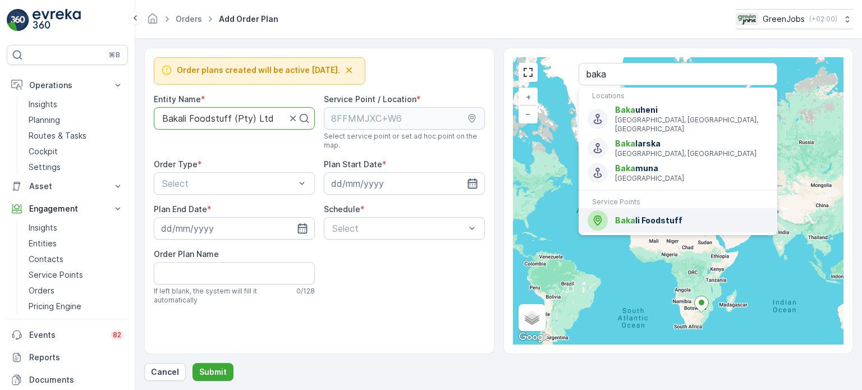
click at [629, 216] on span "Baka" at bounding box center [625, 221] width 20 height 10
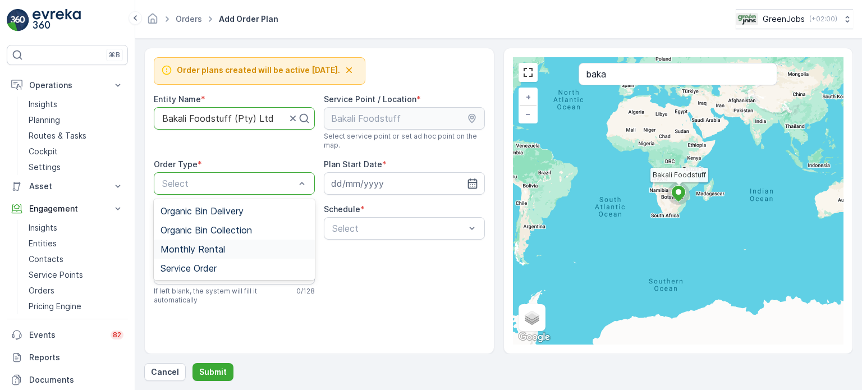
click at [212, 249] on span "Monthly Rental" at bounding box center [193, 249] width 65 height 10
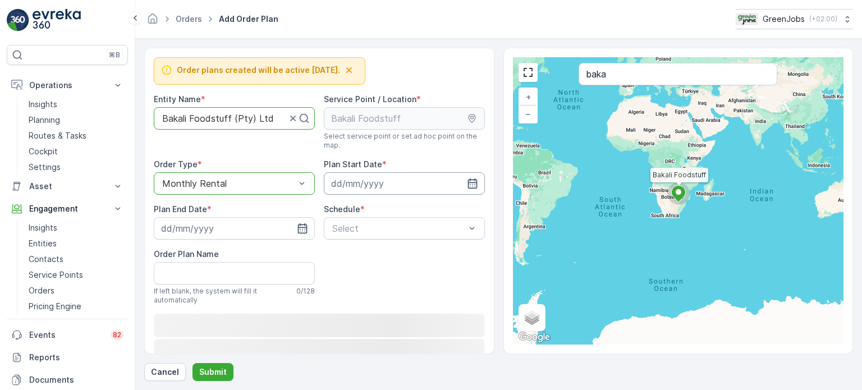
click at [379, 184] on input at bounding box center [404, 183] width 161 height 22
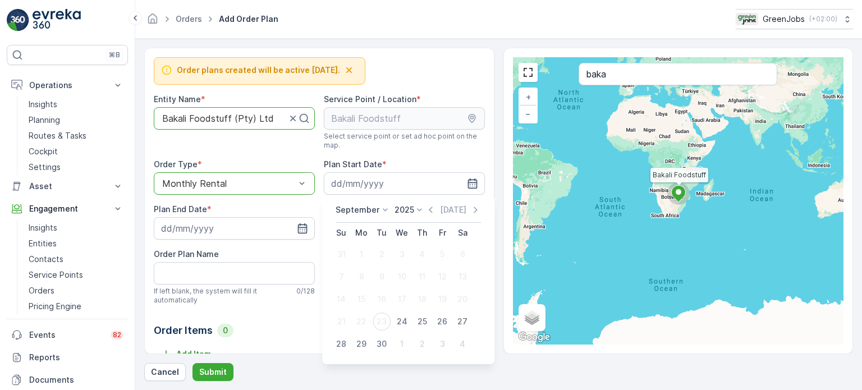
click at [382, 207] on icon at bounding box center [384, 209] width 11 height 11
click at [366, 307] on span "October" at bounding box center [358, 310] width 32 height 11
click at [444, 269] on div "10" at bounding box center [442, 277] width 18 height 18
type input "[DATE]"
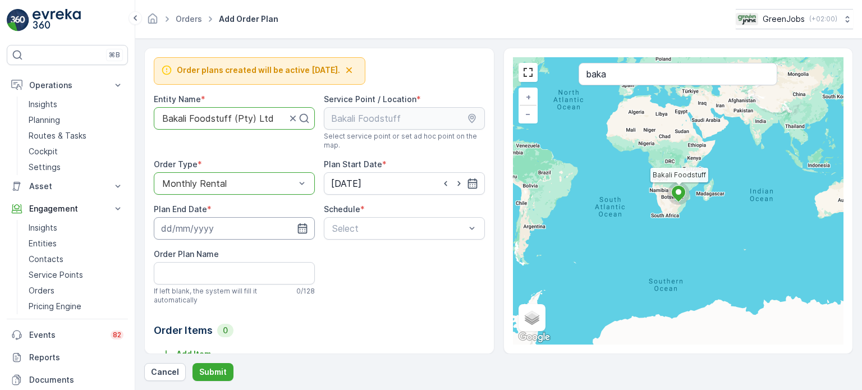
click at [250, 225] on input at bounding box center [234, 228] width 161 height 22
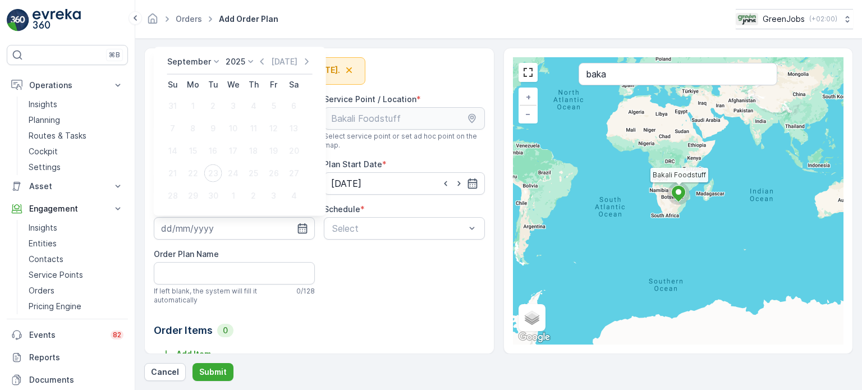
click at [211, 61] on icon at bounding box center [216, 61] width 11 height 11
click at [192, 159] on span "October" at bounding box center [190, 162] width 32 height 11
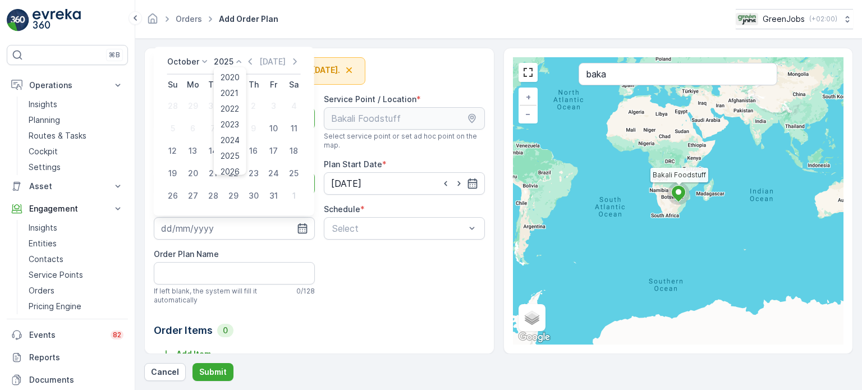
click at [227, 57] on p "2025" at bounding box center [224, 61] width 20 height 11
click at [228, 146] on span "2029" at bounding box center [230, 149] width 19 height 11
click at [229, 130] on div "10" at bounding box center [234, 129] width 18 height 18
type input "[DATE]"
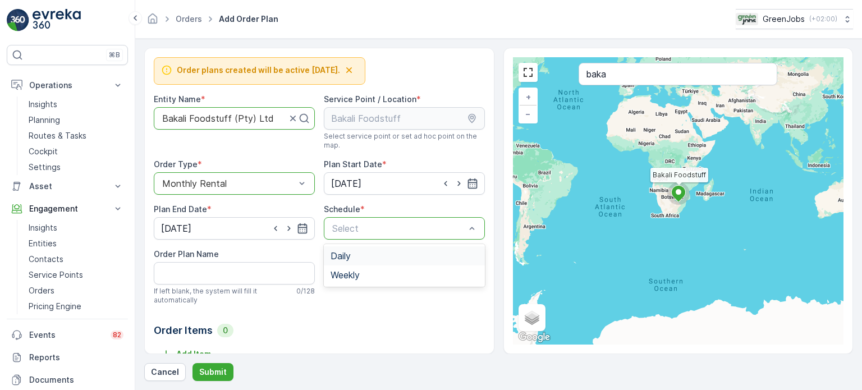
click at [346, 252] on span "Daily" at bounding box center [341, 256] width 20 height 10
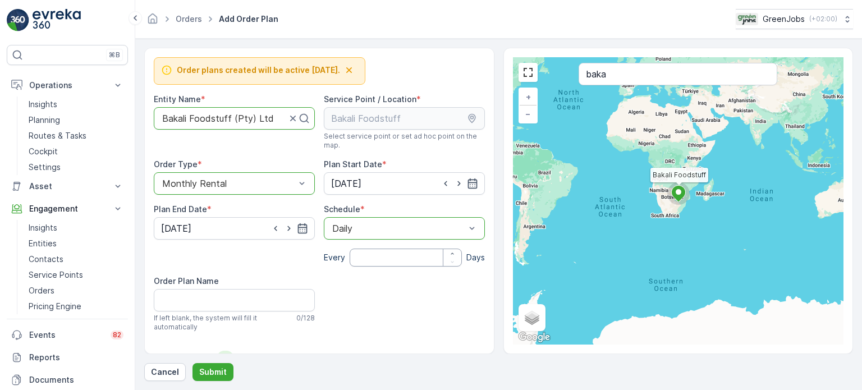
click at [374, 260] on input "number" at bounding box center [406, 258] width 112 height 18
type input "30"
click at [178, 297] on Name "Order Plan Name" at bounding box center [234, 300] width 161 height 22
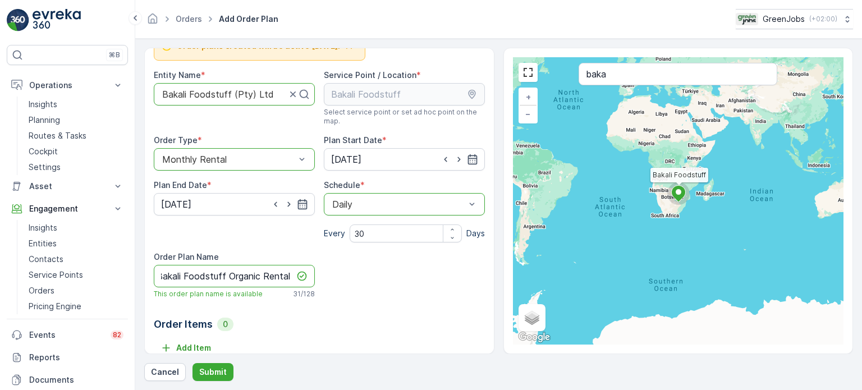
scroll to position [36, 0]
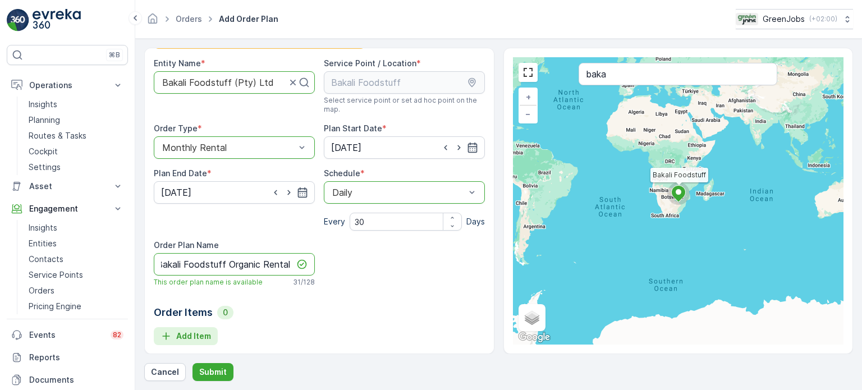
type Name "Bakali Foodstuff Organic Rental"
click at [193, 331] on p "Add Item" at bounding box center [193, 336] width 35 height 11
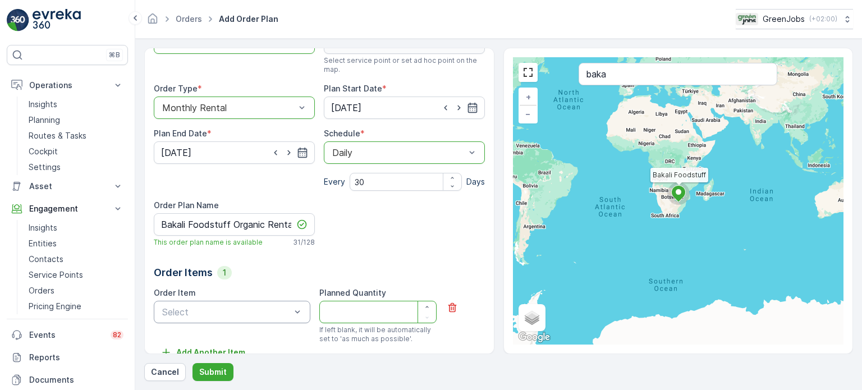
scroll to position [92, 0]
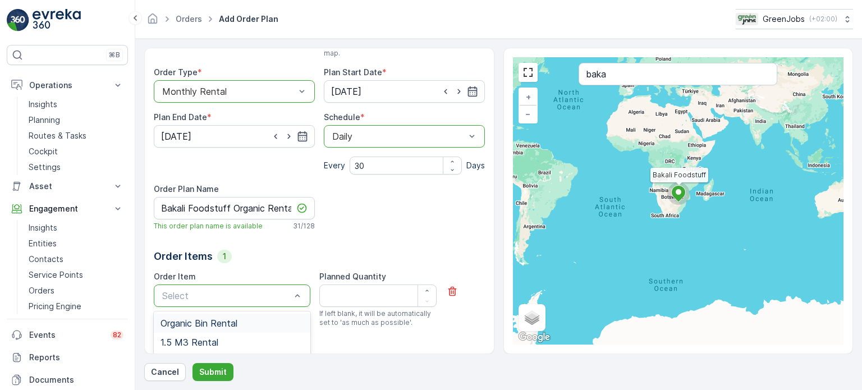
drag, startPoint x: 209, startPoint y: 319, endPoint x: 236, endPoint y: 315, distance: 26.7
click at [211, 320] on span "Organic Bin Rental" at bounding box center [199, 323] width 77 height 10
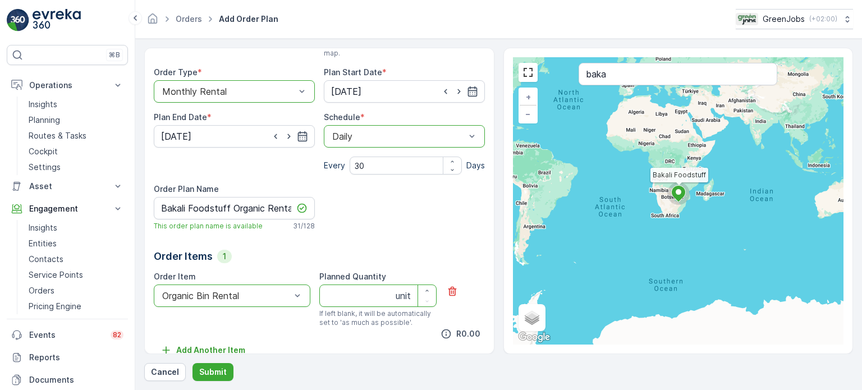
click at [342, 295] on Quantity "Planned Quantity" at bounding box center [377, 296] width 117 height 22
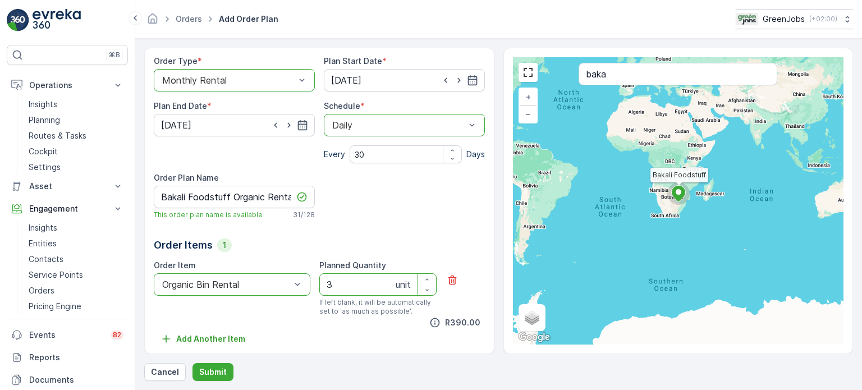
scroll to position [106, 0]
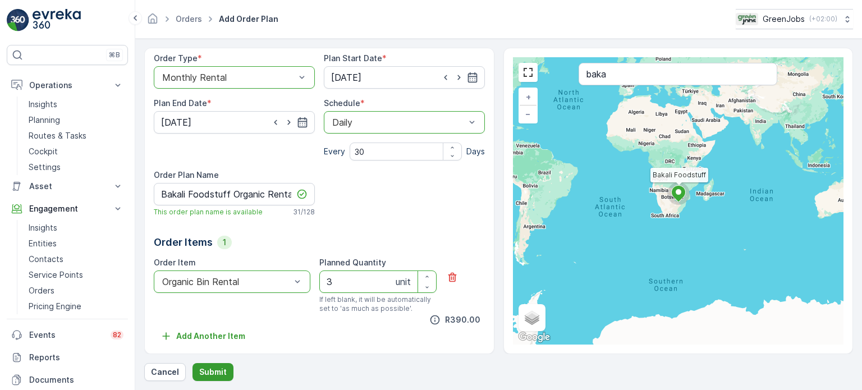
type Quantity "3"
click at [222, 372] on p "Submit" at bounding box center [213, 372] width 28 height 11
